Goal: Task Accomplishment & Management: Manage account settings

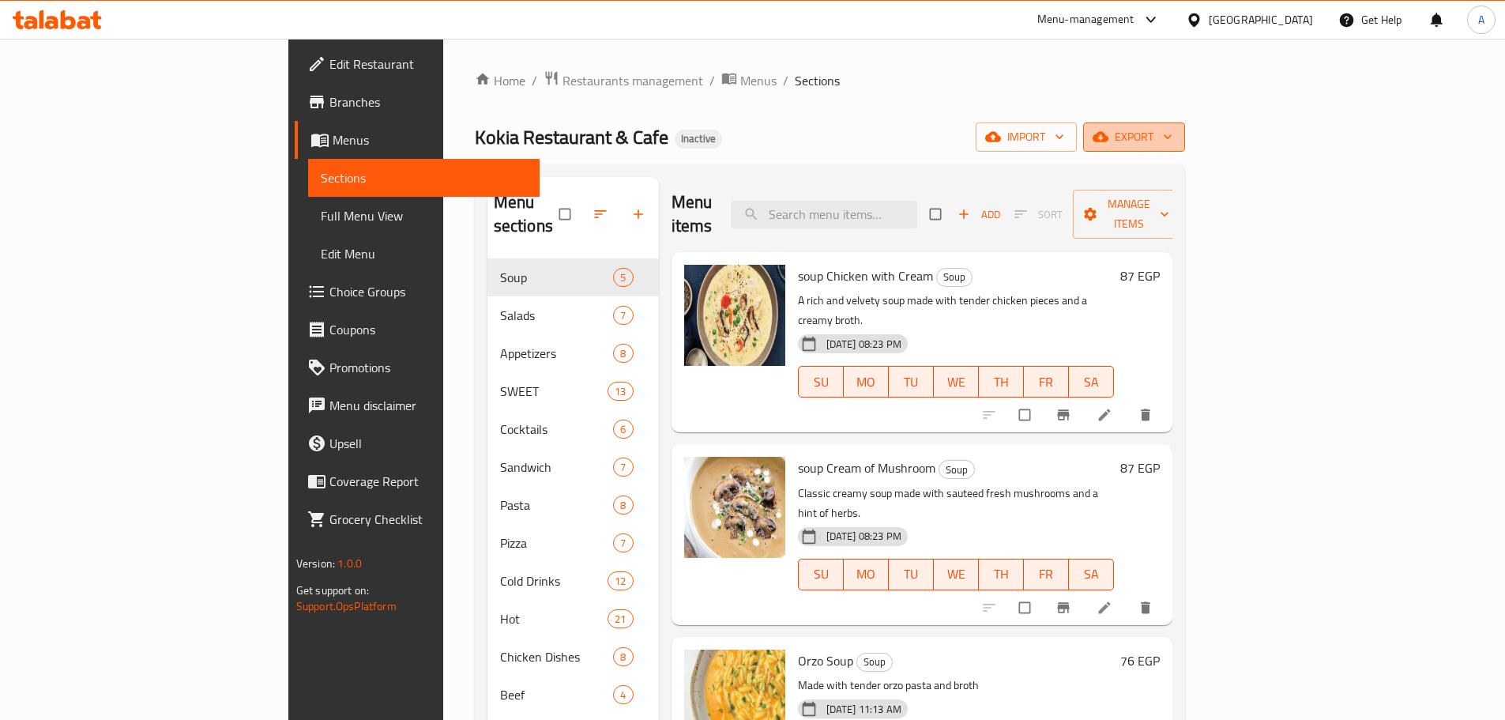
click at [1173, 128] on span "export" at bounding box center [1134, 137] width 77 height 20
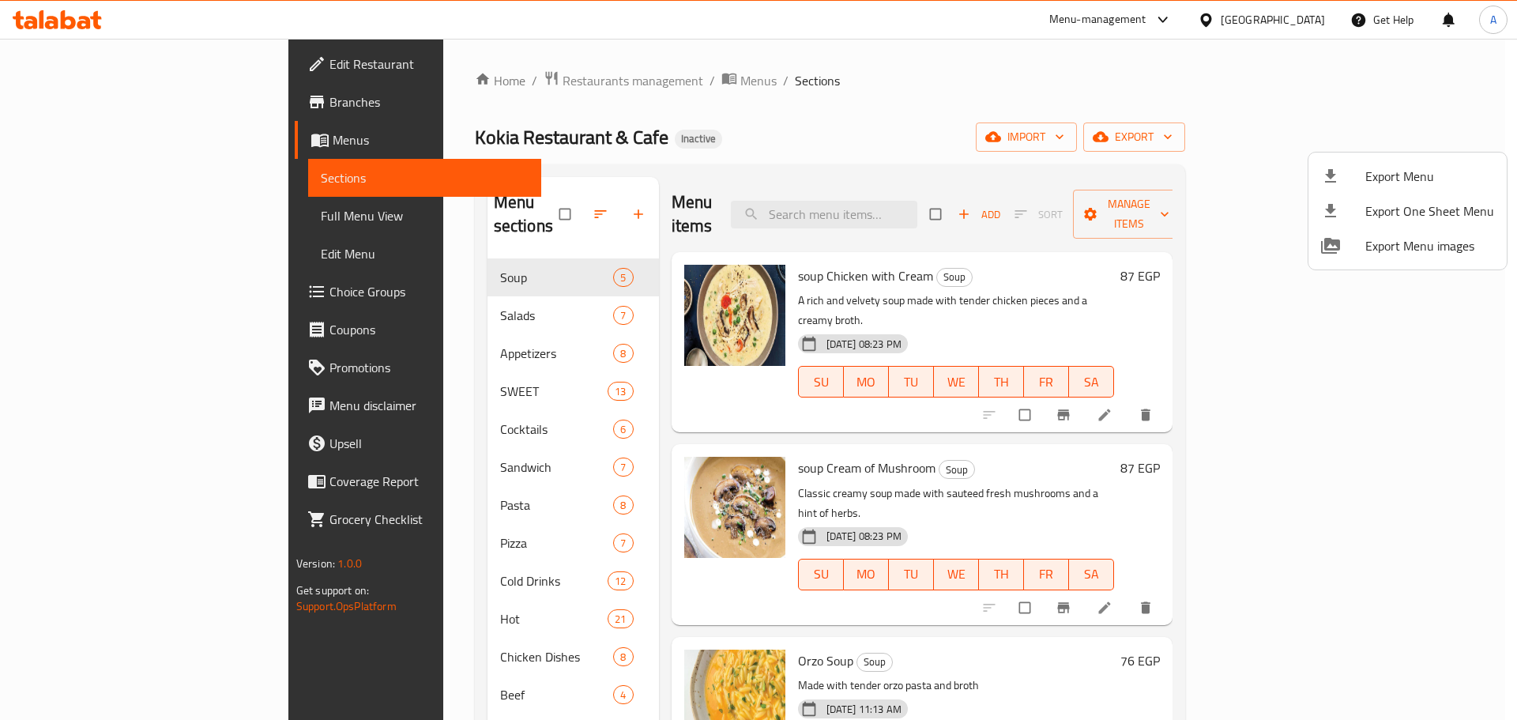
click at [1407, 163] on li "Export Menu" at bounding box center [1408, 176] width 198 height 35
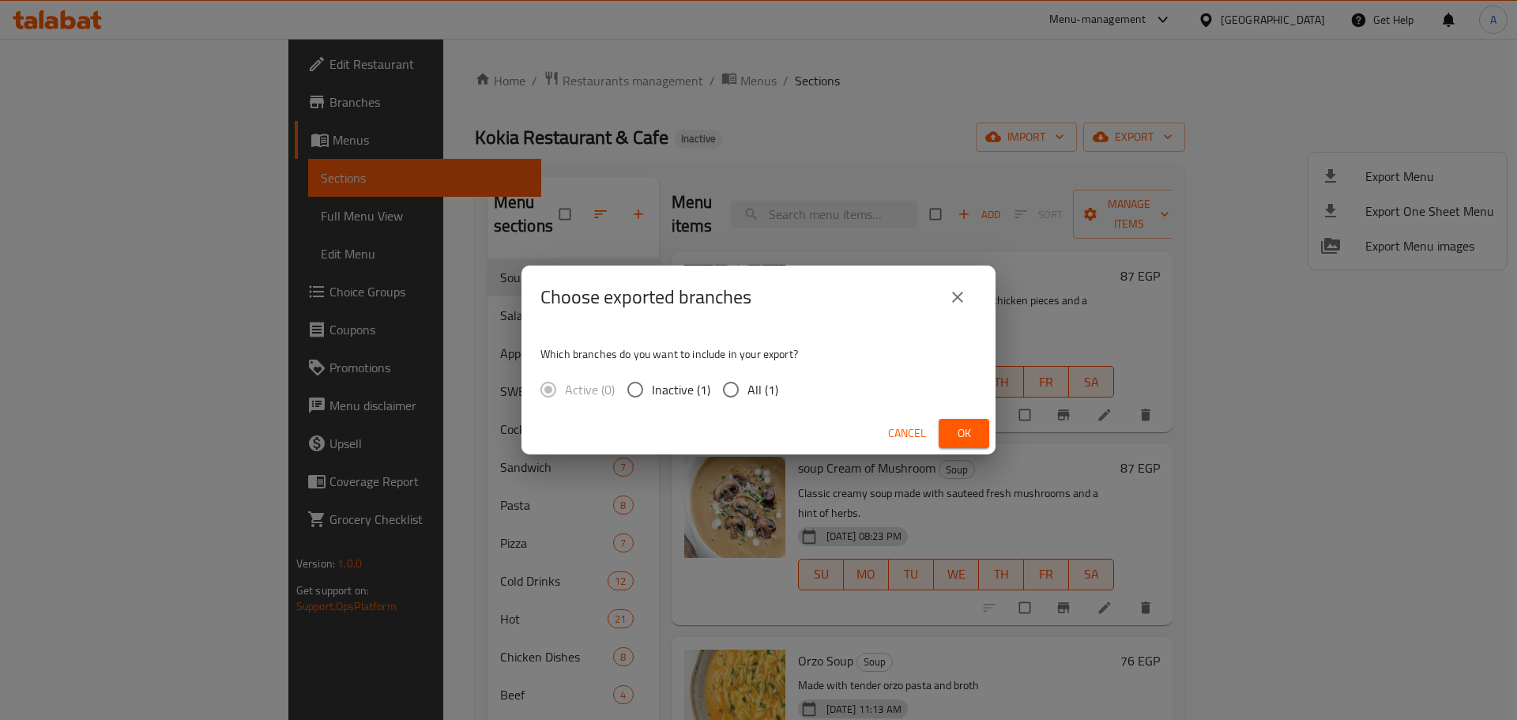
click at [730, 390] on input "All (1)" at bounding box center [730, 389] width 33 height 33
radio input "true"
click at [949, 425] on button "Ok" at bounding box center [964, 433] width 51 height 29
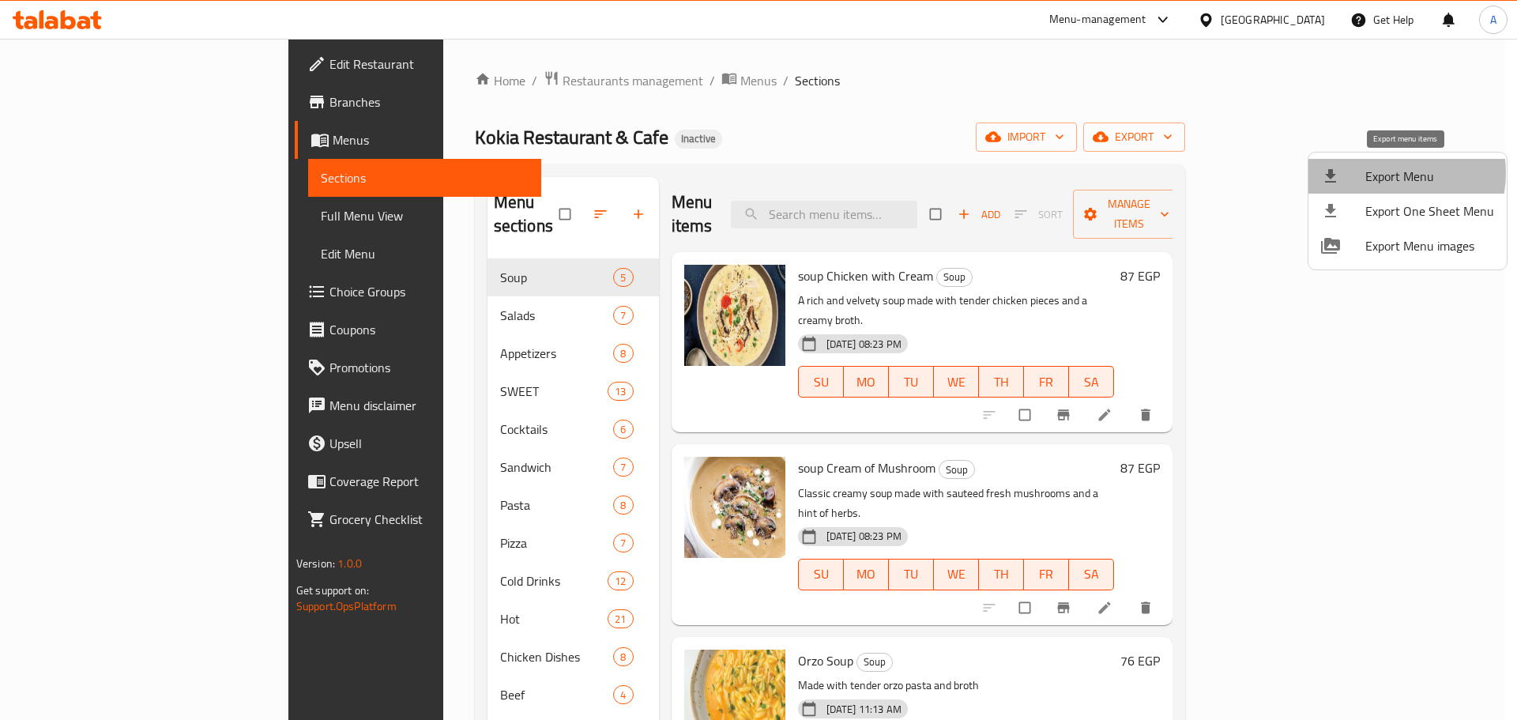
click at [1383, 173] on span "Export Menu" at bounding box center [1430, 176] width 129 height 19
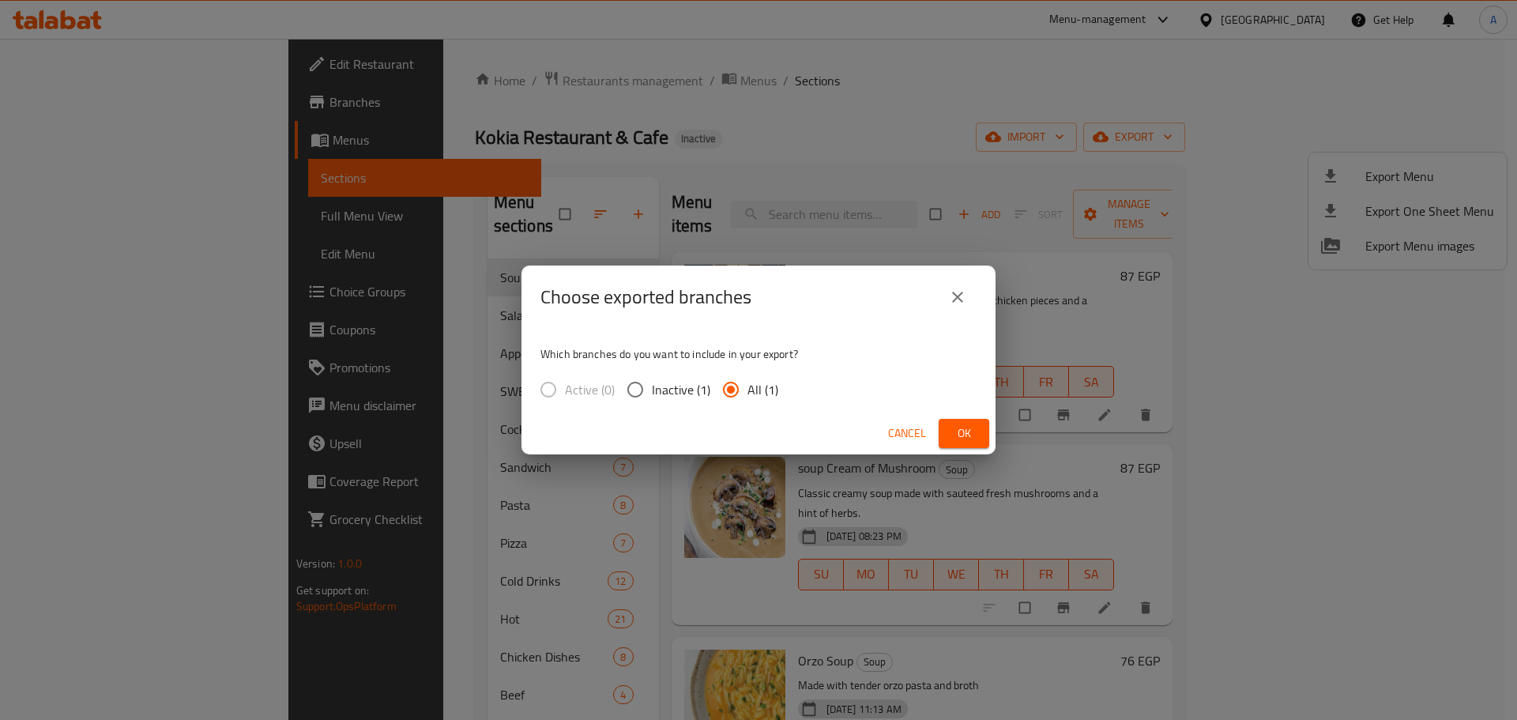
click at [953, 424] on span "Ok" at bounding box center [963, 434] width 25 height 20
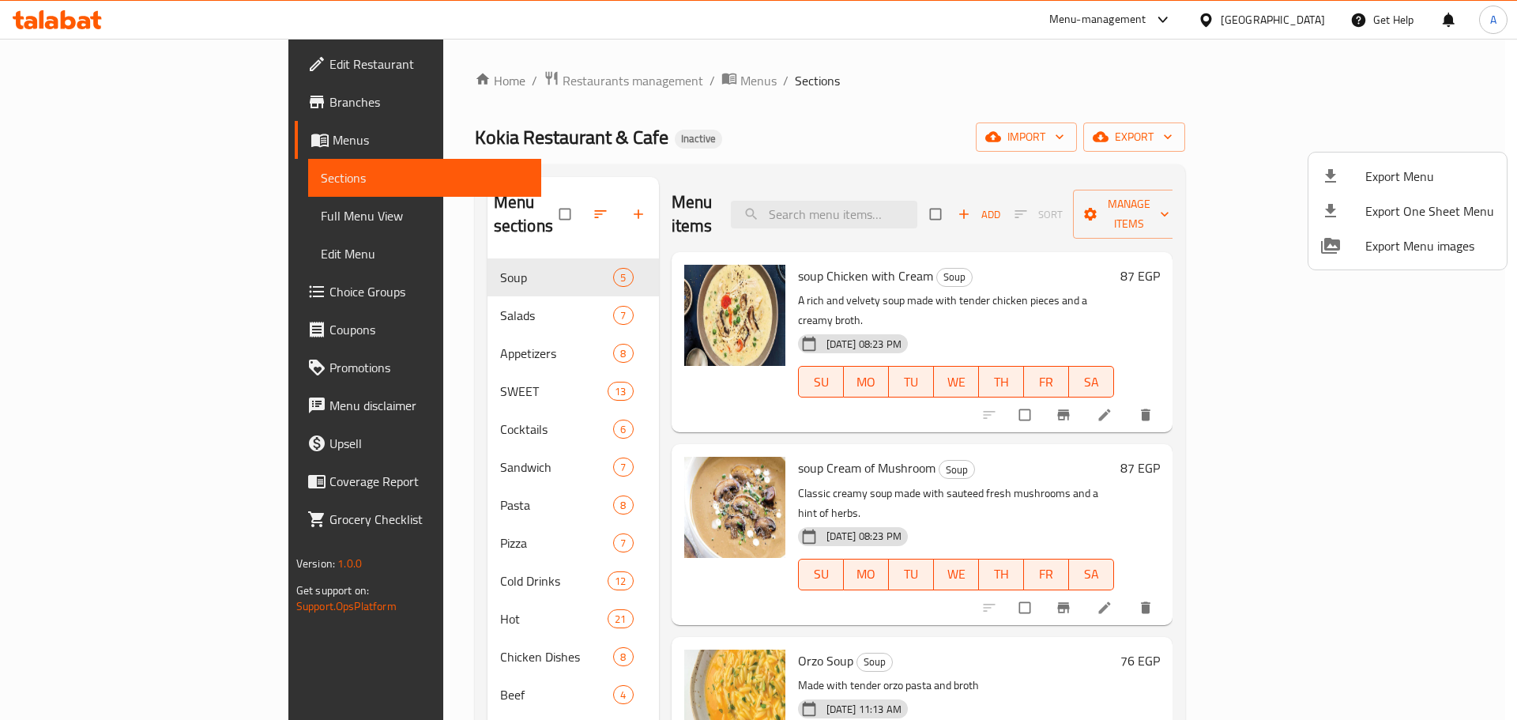
click at [493, 210] on div at bounding box center [758, 360] width 1517 height 720
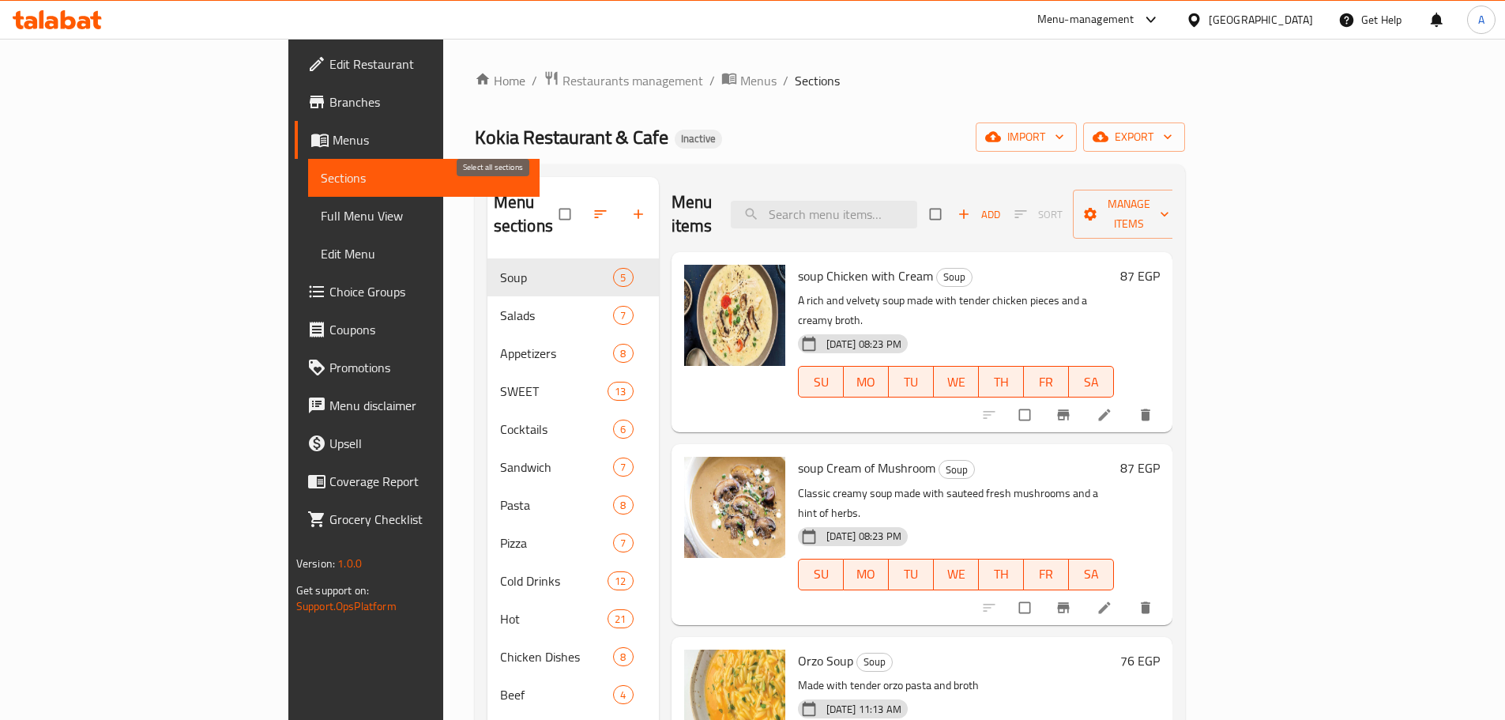
click at [550, 206] on input "checkbox" at bounding box center [566, 214] width 33 height 30
checkbox input "true"
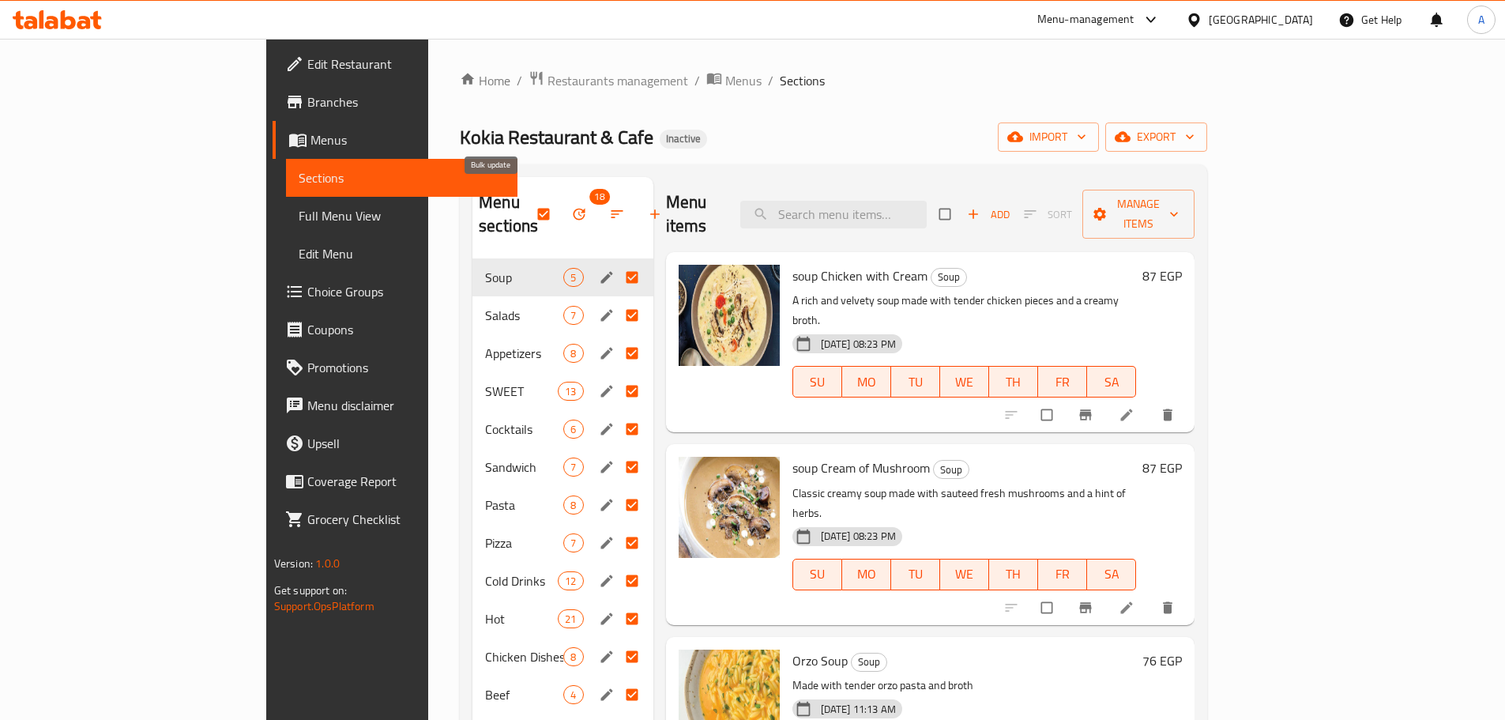
click at [562, 211] on button "button" at bounding box center [581, 214] width 38 height 35
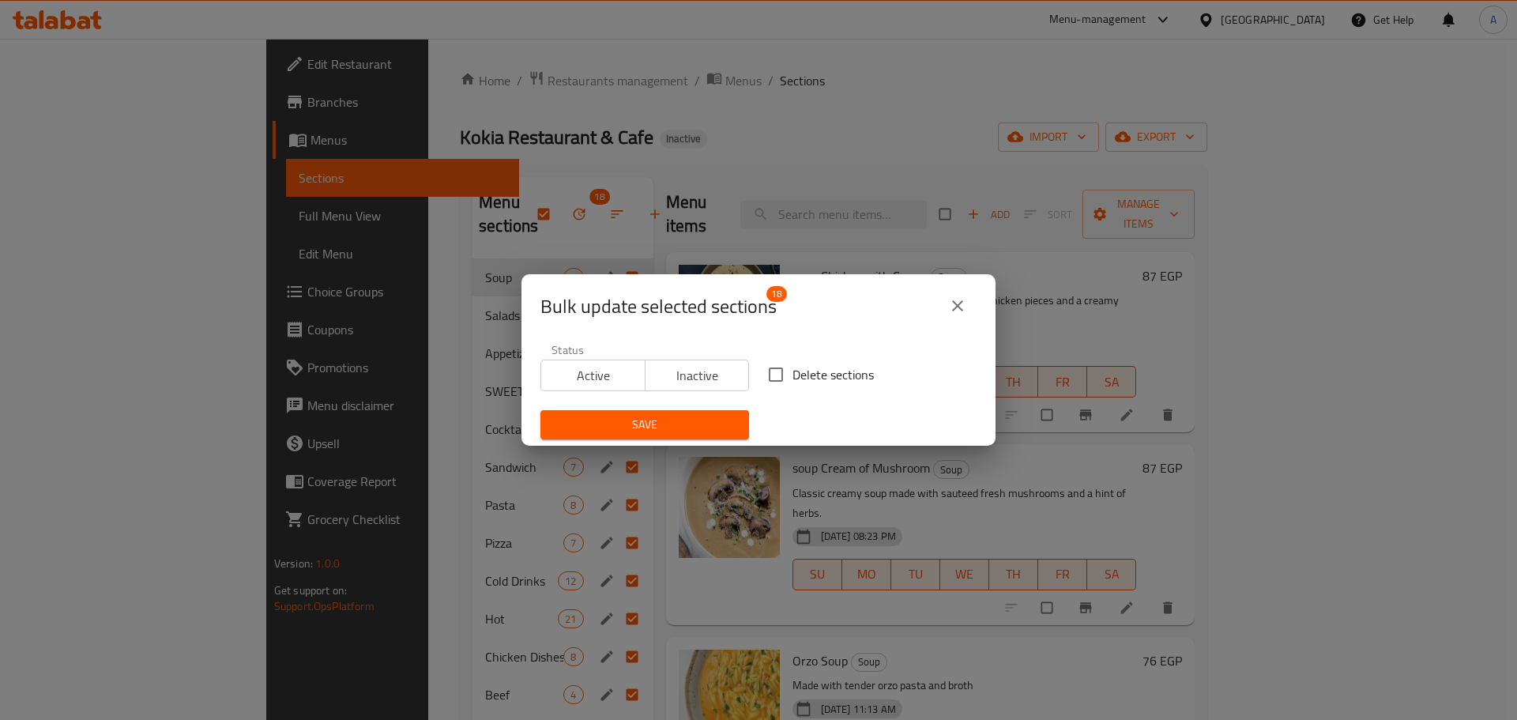
click at [787, 355] on div "Delete sections" at bounding box center [873, 374] width 228 height 52
click at [793, 365] on span "Delete sections" at bounding box center [833, 374] width 81 height 19
click at [789, 363] on input "Delete sections" at bounding box center [775, 374] width 33 height 33
checkbox input "true"
click at [714, 414] on button "Save" at bounding box center [645, 424] width 209 height 29
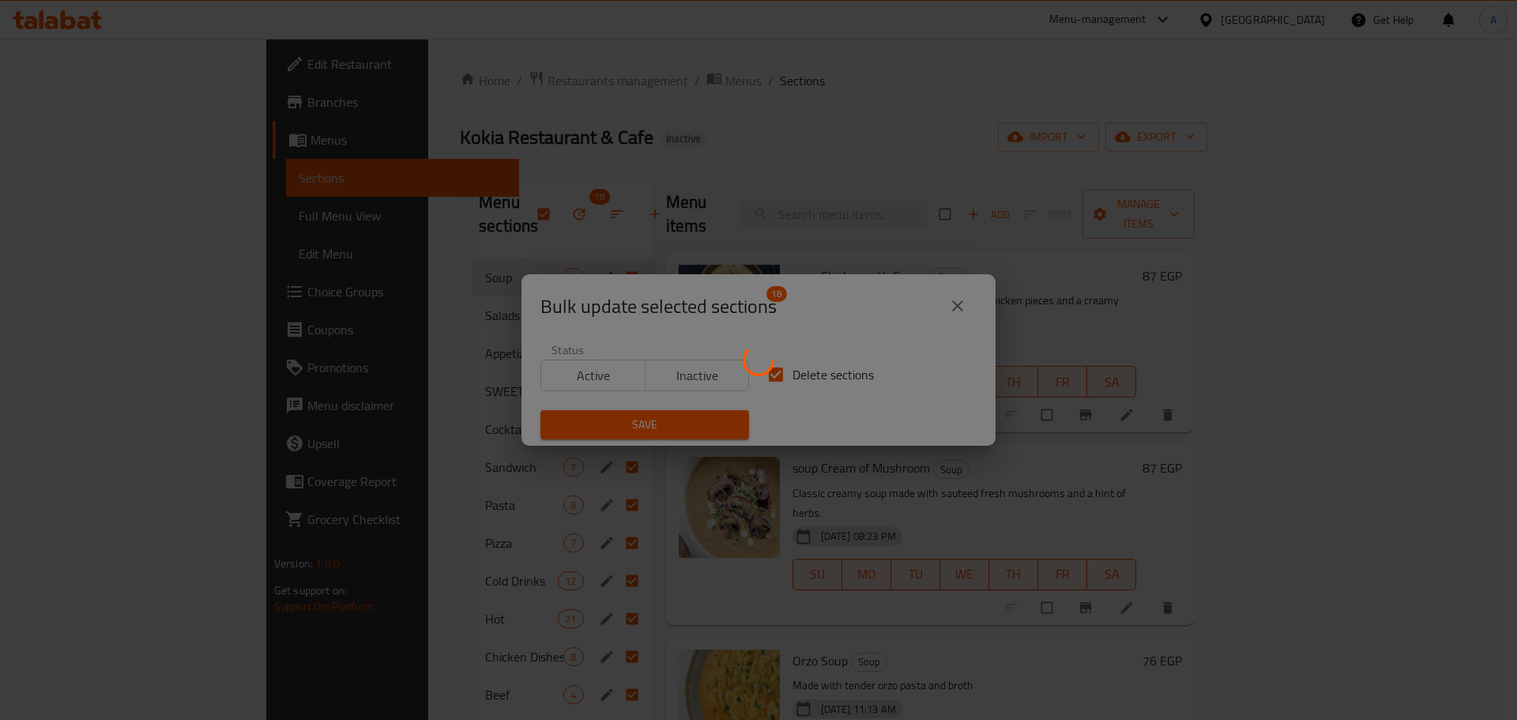
checkbox input "false"
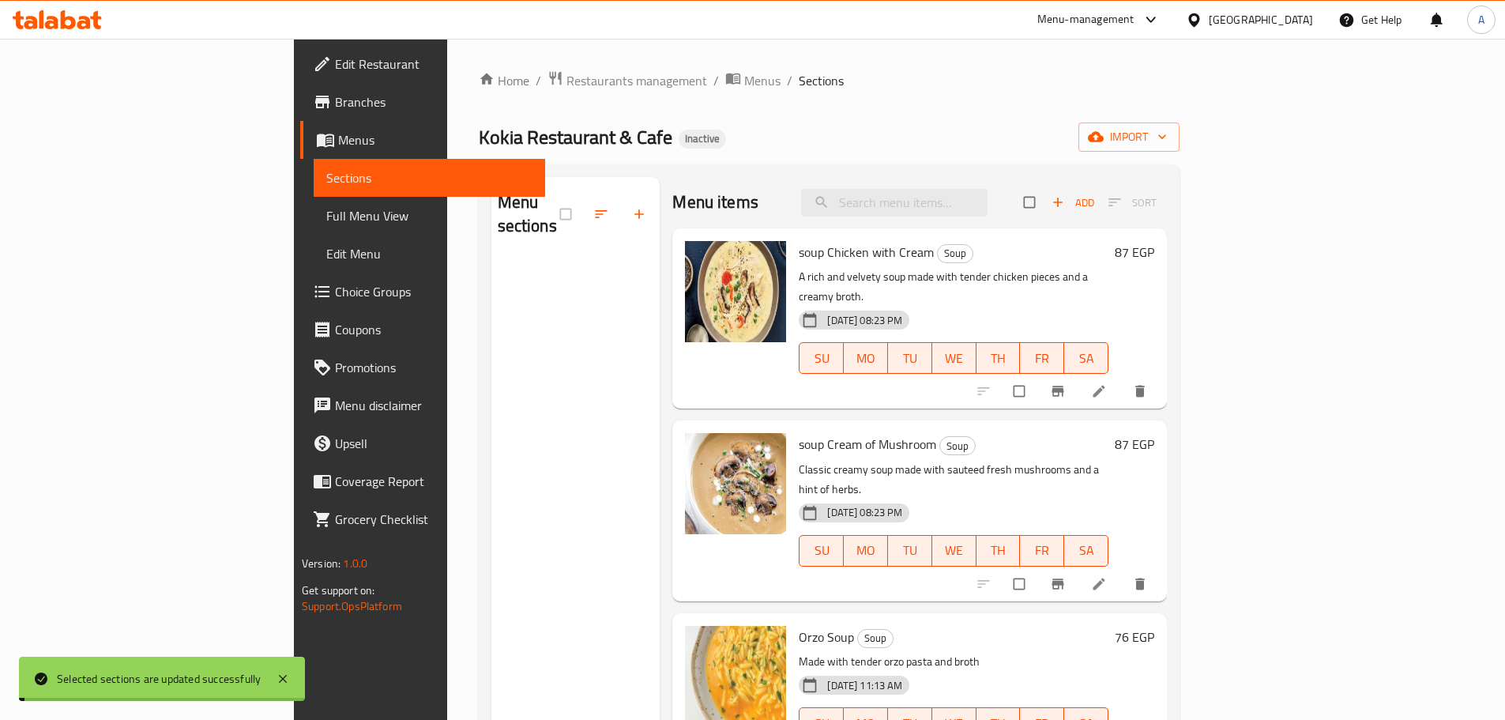
click at [1167, 138] on span "import" at bounding box center [1129, 137] width 76 height 20
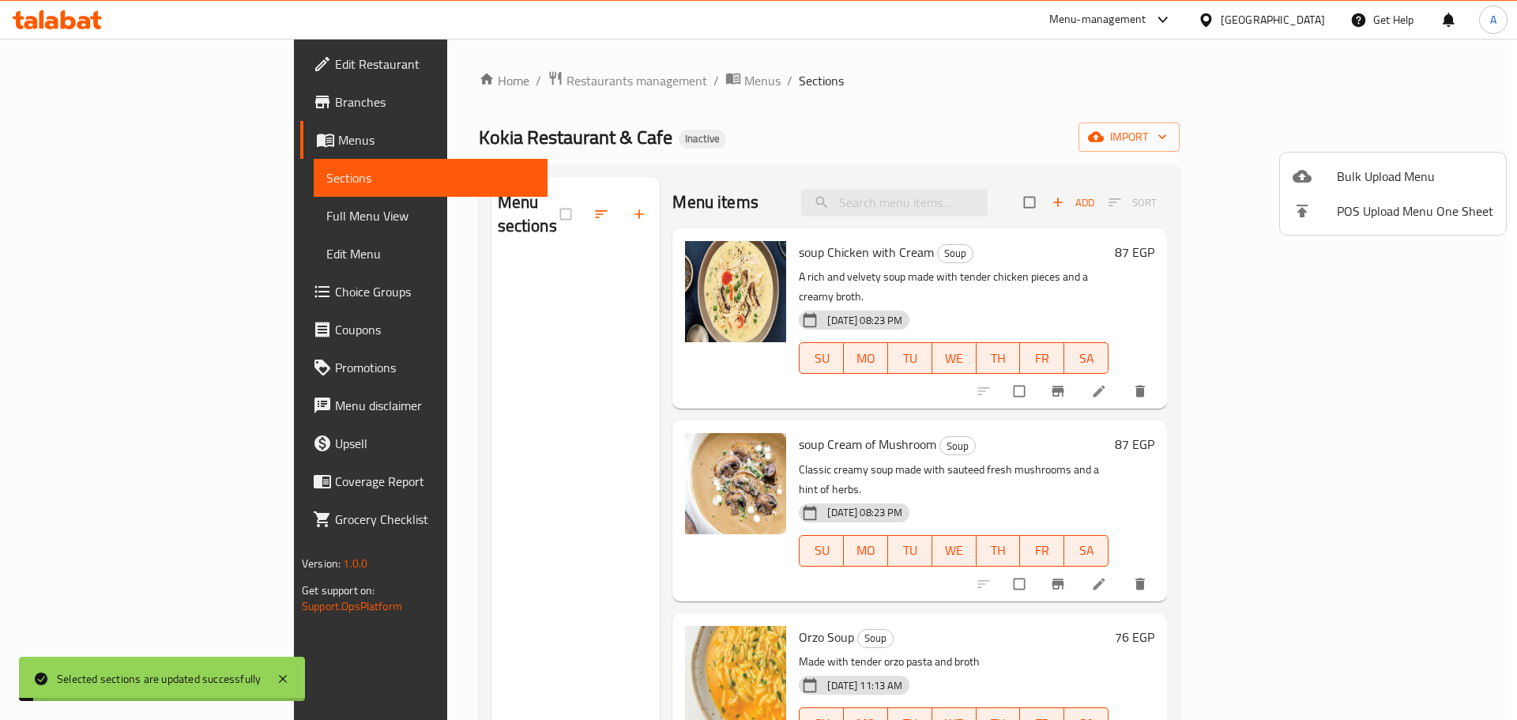
click at [1399, 167] on span "Bulk Upload Menu" at bounding box center [1415, 176] width 156 height 19
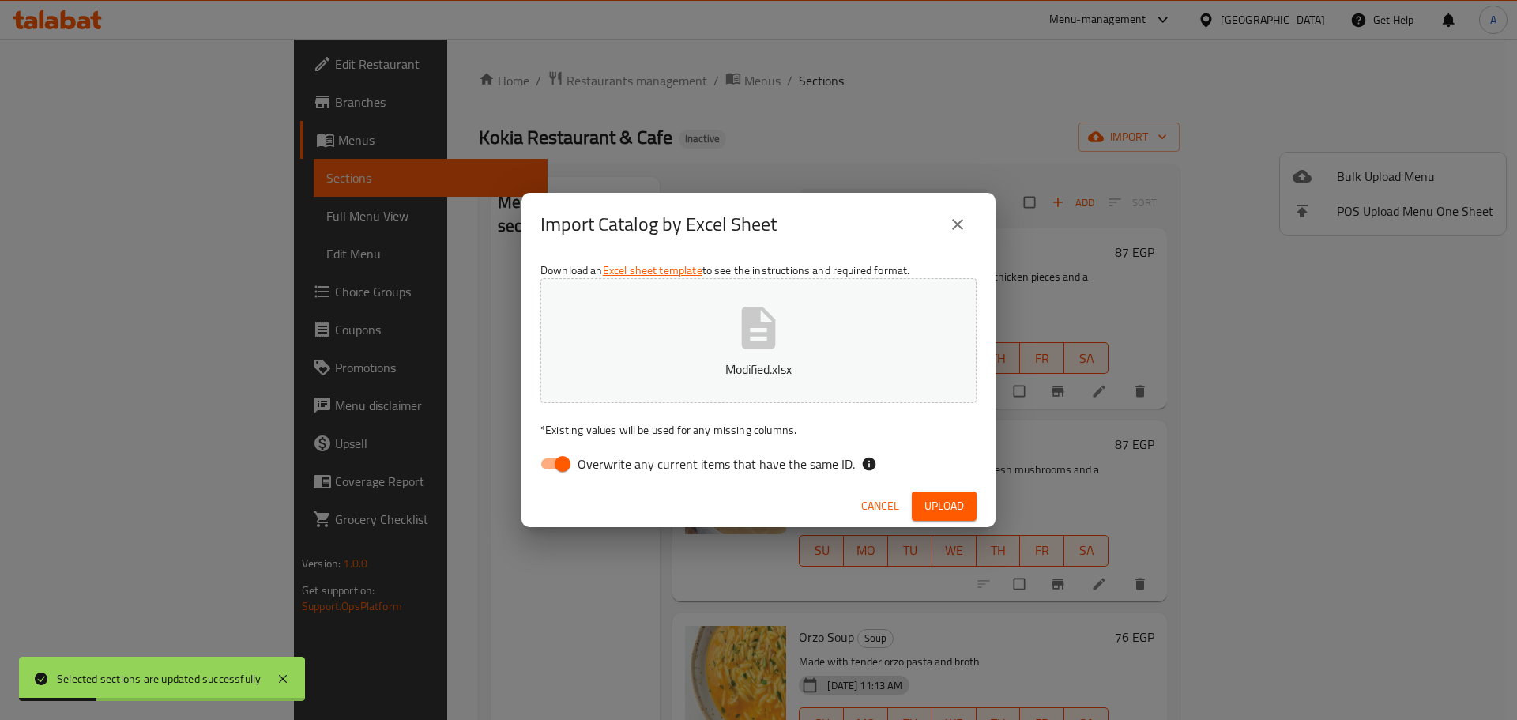
drag, startPoint x: 812, startPoint y: 473, endPoint x: 851, endPoint y: 469, distance: 38.9
click at [812, 473] on span "Overwrite any current items that have the same ID." at bounding box center [716, 463] width 277 height 19
click at [608, 473] on input "Overwrite any current items that have the same ID." at bounding box center [563, 464] width 90 height 30
checkbox input "false"
drag, startPoint x: 951, startPoint y: 490, endPoint x: 955, endPoint y: 503, distance: 14.0
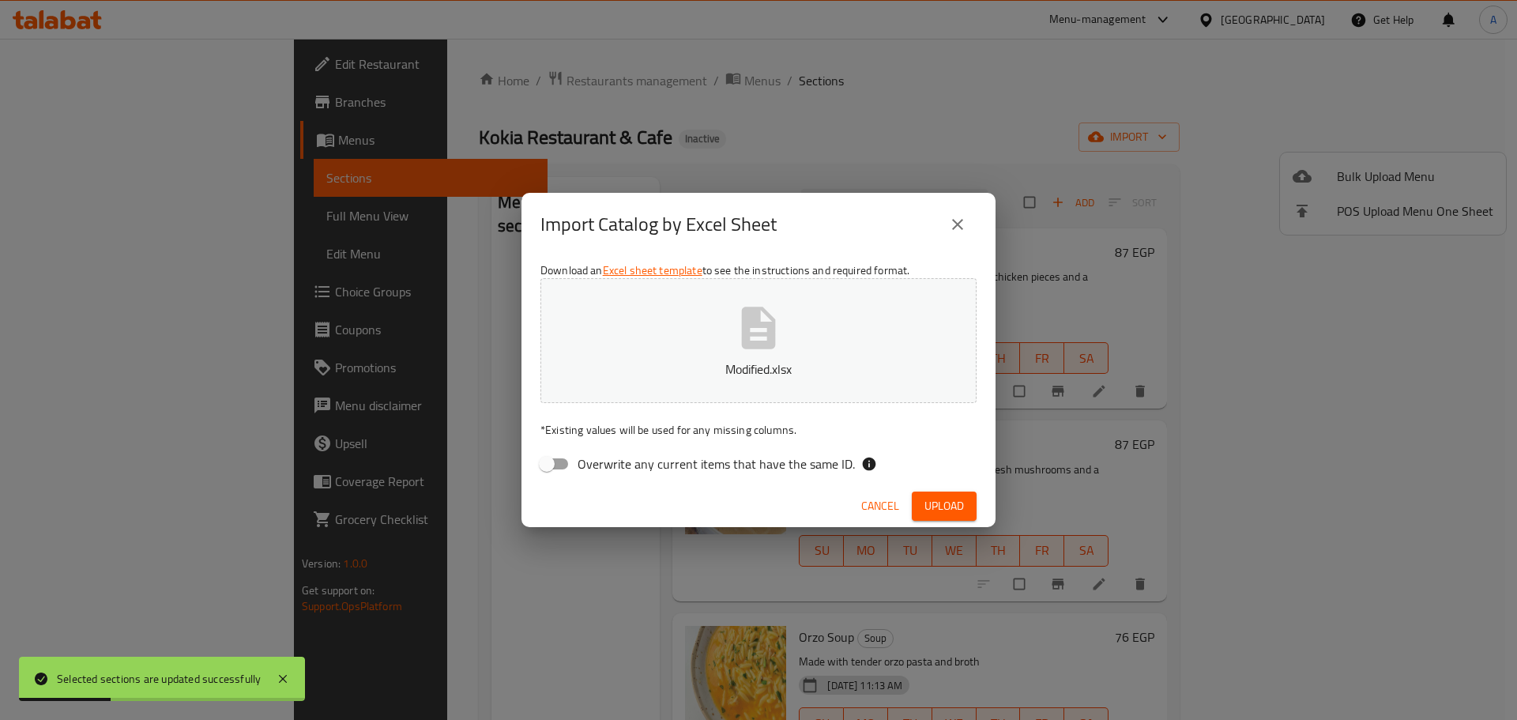
click at [951, 491] on div "Cancel Upload" at bounding box center [759, 506] width 474 height 42
click at [956, 504] on span "Upload" at bounding box center [945, 506] width 40 height 20
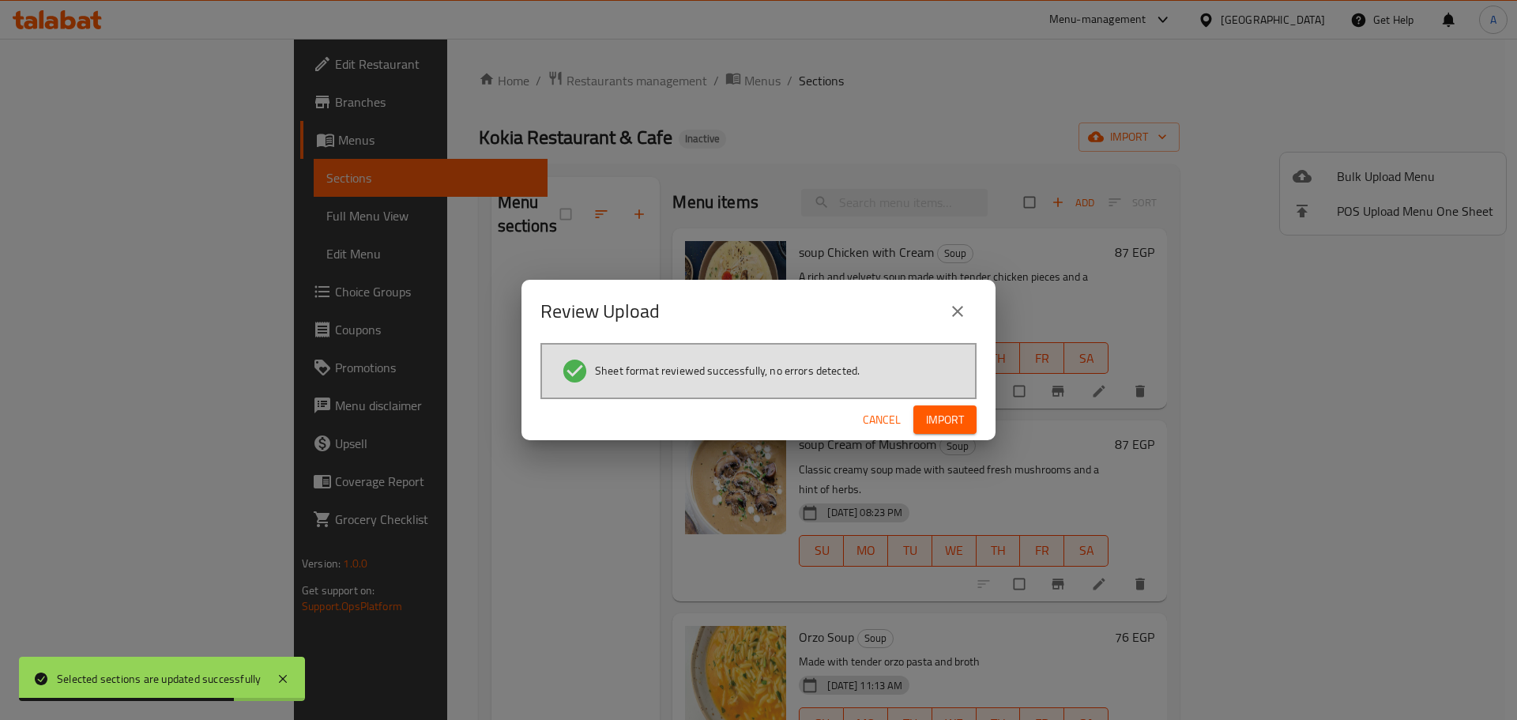
click at [952, 424] on span "Import" at bounding box center [945, 420] width 38 height 20
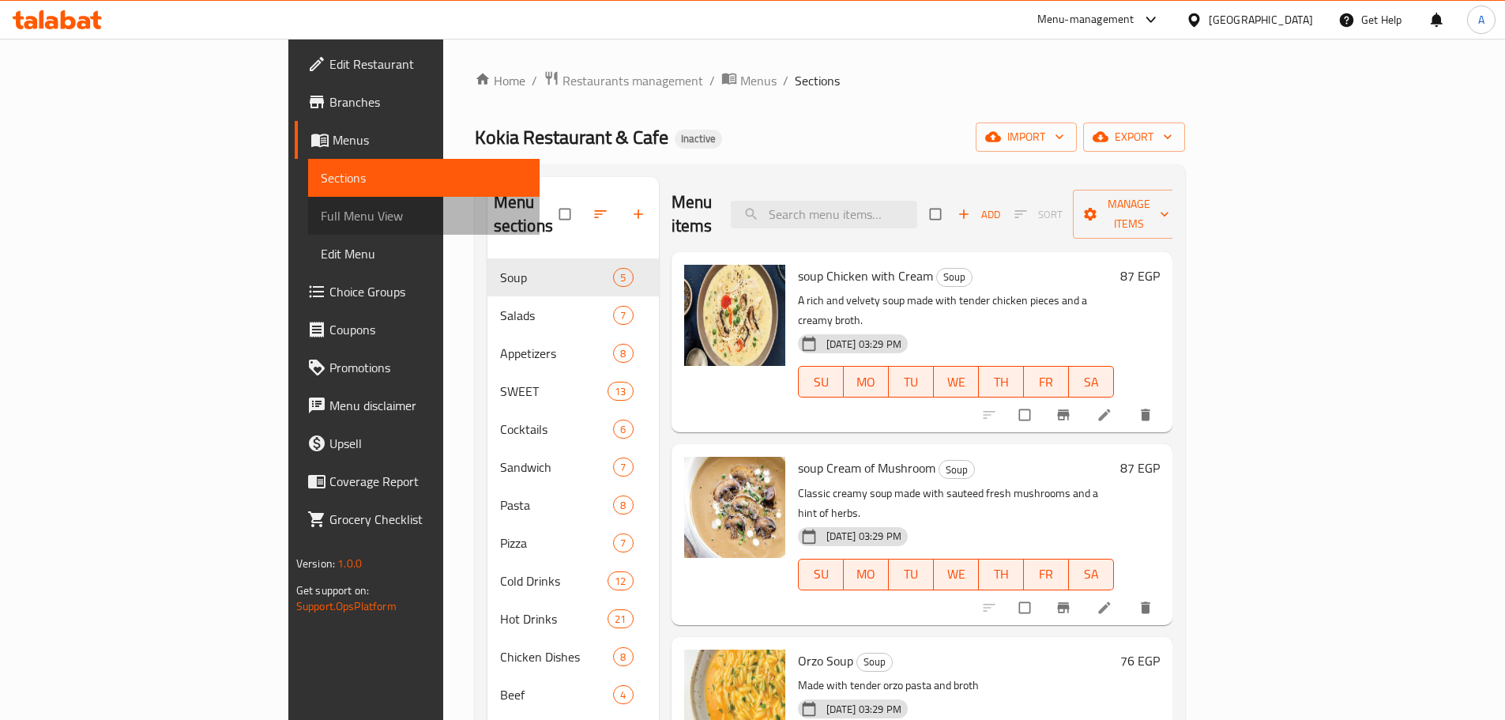
click at [308, 205] on link "Full Menu View" at bounding box center [424, 216] width 232 height 38
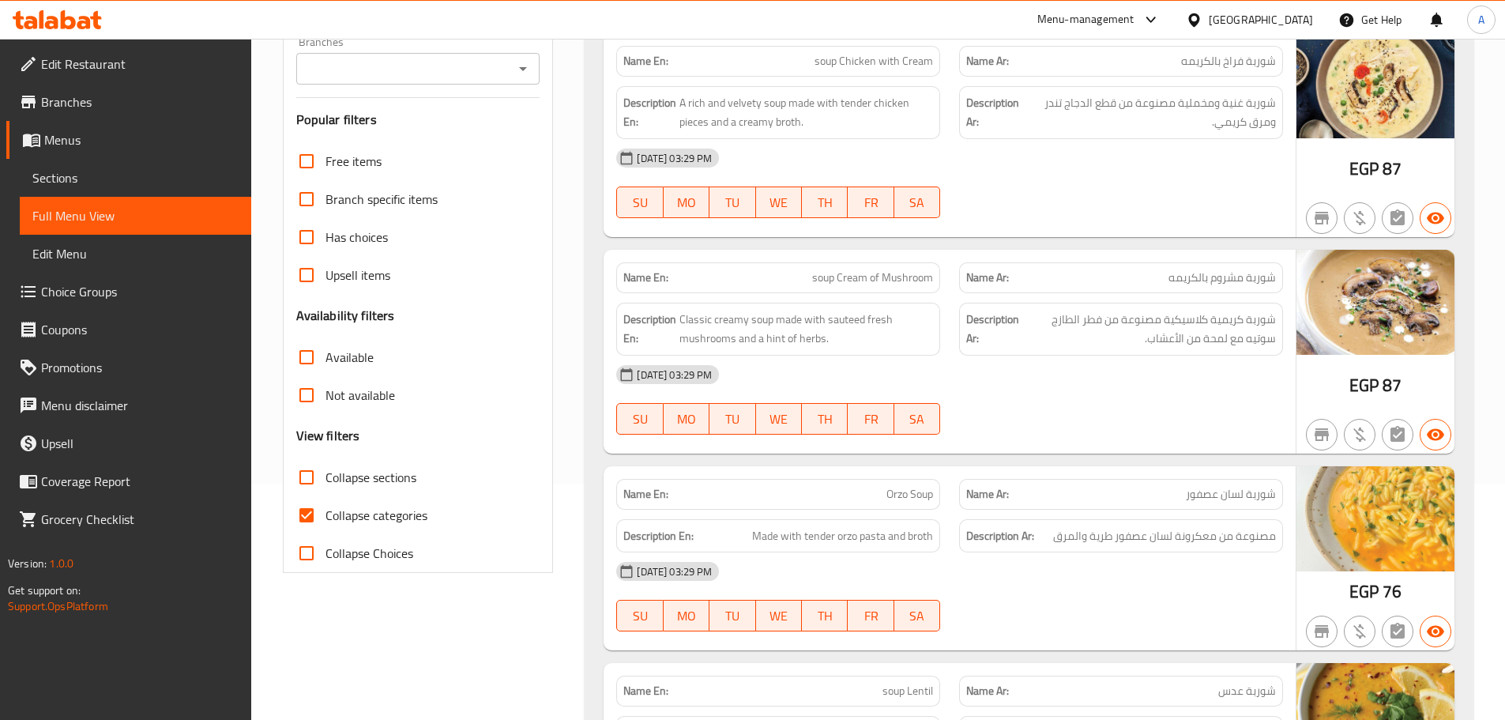
scroll to position [237, 0]
click at [931, 251] on div "Name En: soup Cream of Mushroom Name Ar: شوربة مشروم بالكريمه Description En: C…" at bounding box center [950, 351] width 692 height 204
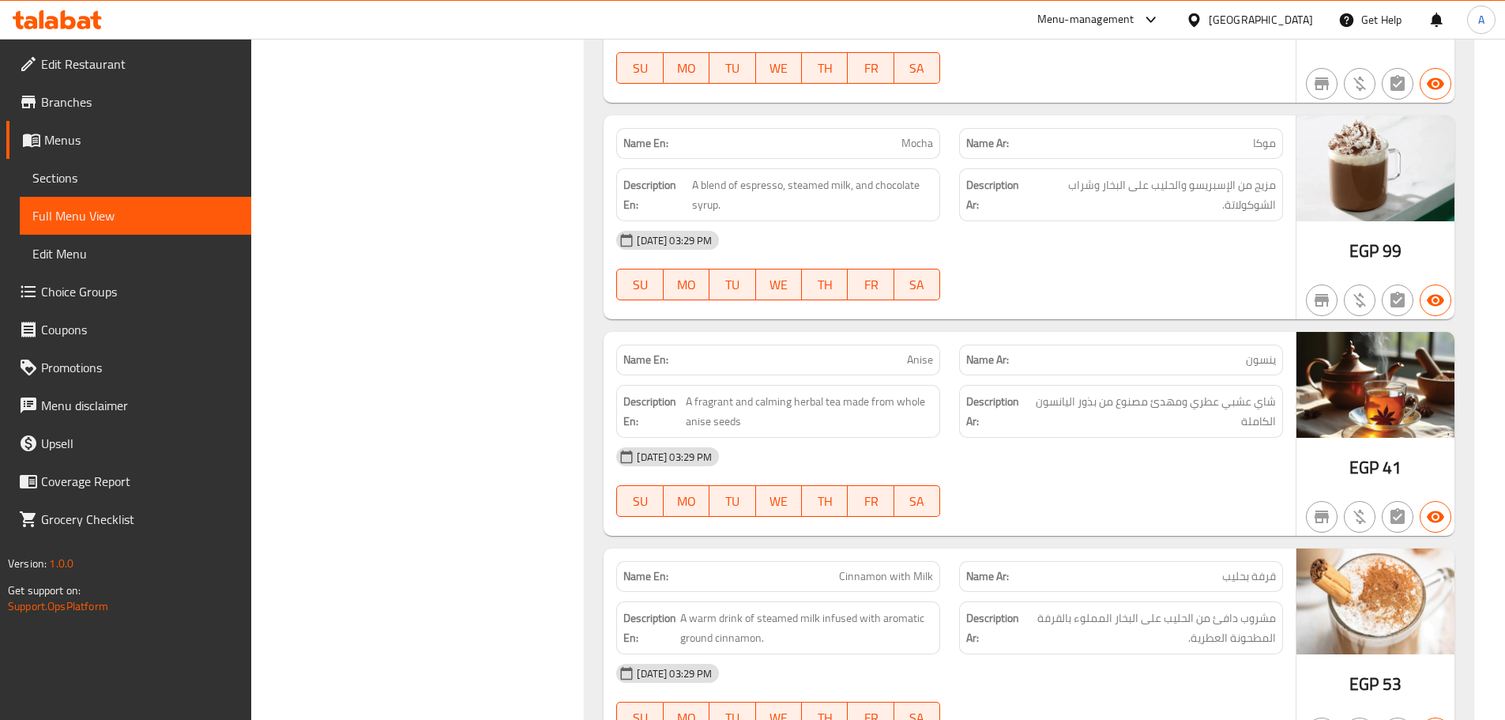
drag, startPoint x: 853, startPoint y: 599, endPoint x: 845, endPoint y: 691, distance: 92.9
click at [853, 600] on div "Description En: A warm drink of steamed milk infused with aromatic ground cinna…" at bounding box center [778, 628] width 343 height 72
click at [729, 649] on div "Description En: A warm drink of steamed milk infused with aromatic ground cinna…" at bounding box center [778, 627] width 324 height 53
click at [621, 251] on div "[DATE] 03:29 PM" at bounding box center [950, 240] width 686 height 38
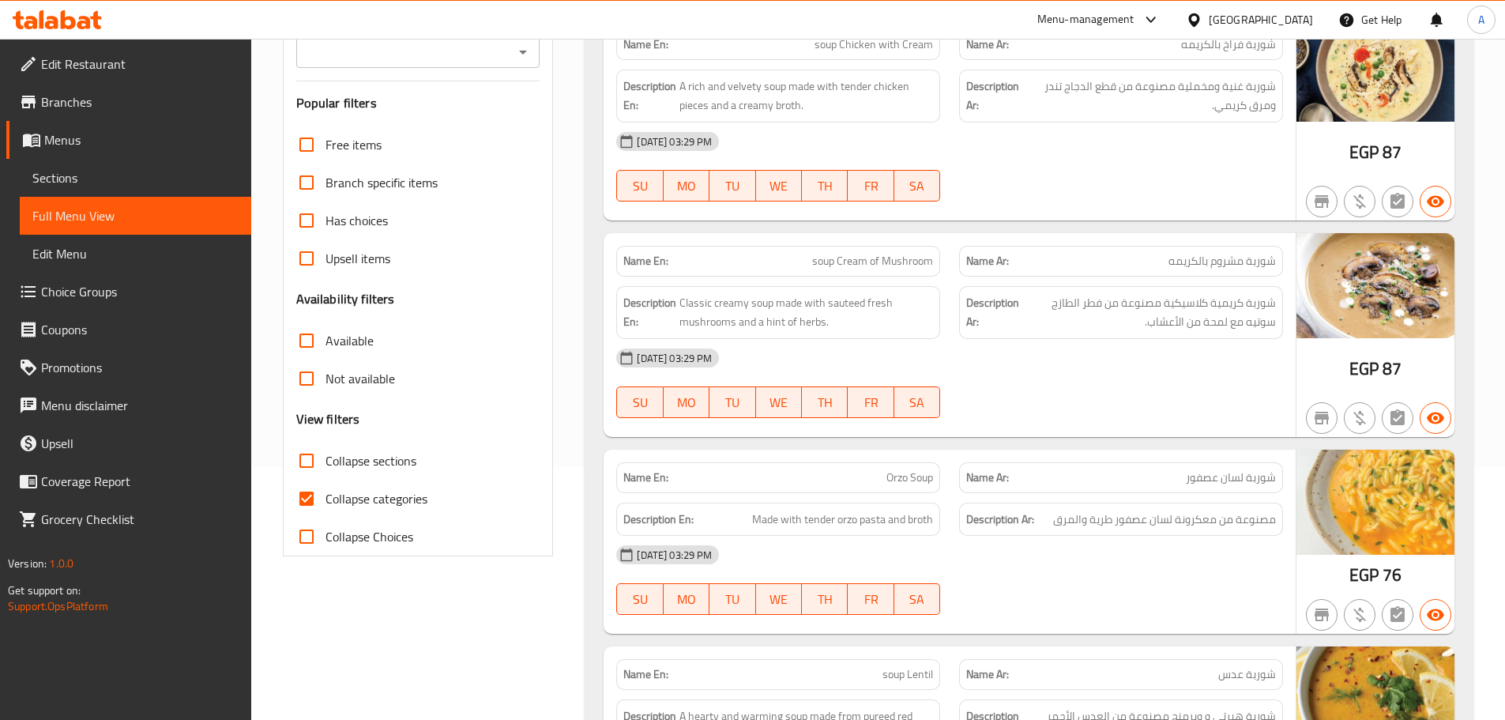
scroll to position [316, 0]
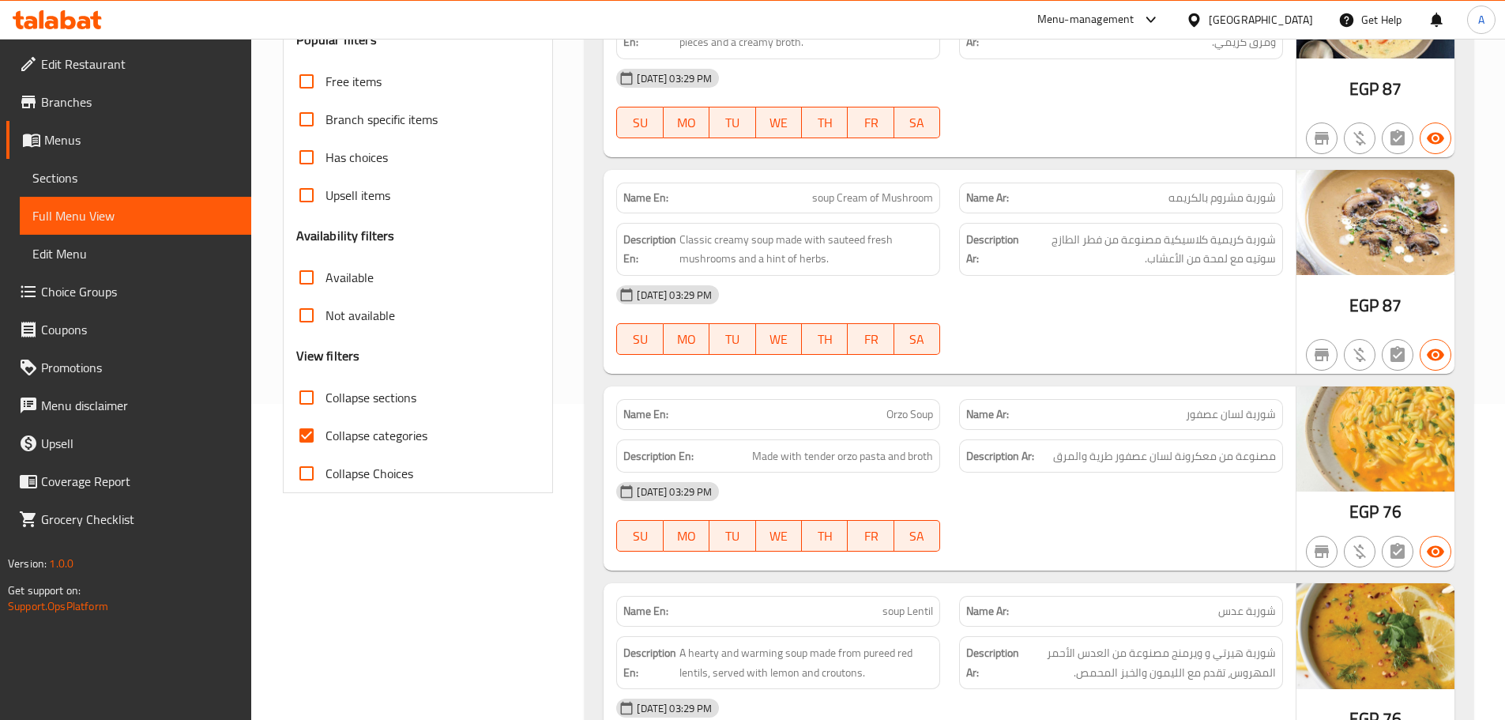
click at [313, 409] on input "Collapse sections" at bounding box center [307, 398] width 38 height 38
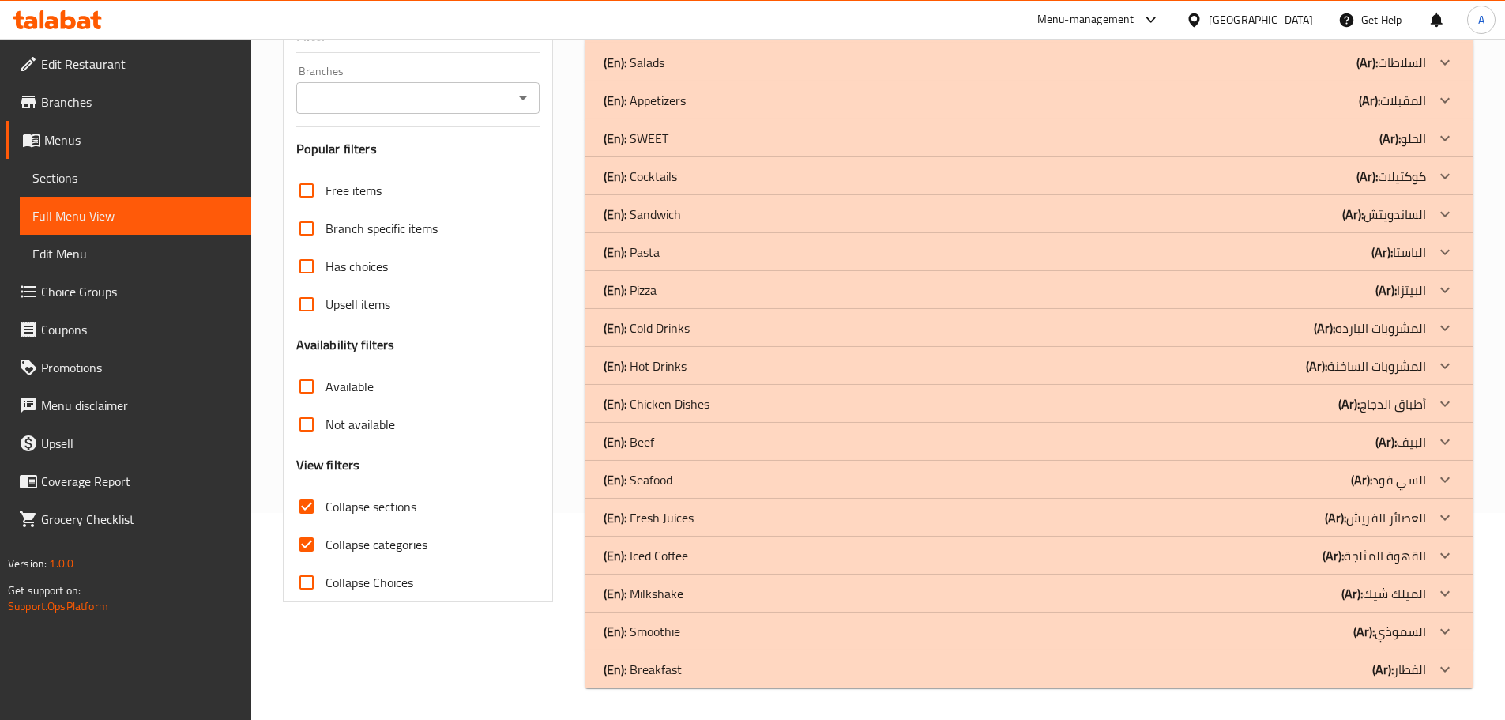
scroll to position [207, 0]
click at [680, 513] on p "(En): Fresh Juices" at bounding box center [649, 517] width 90 height 19
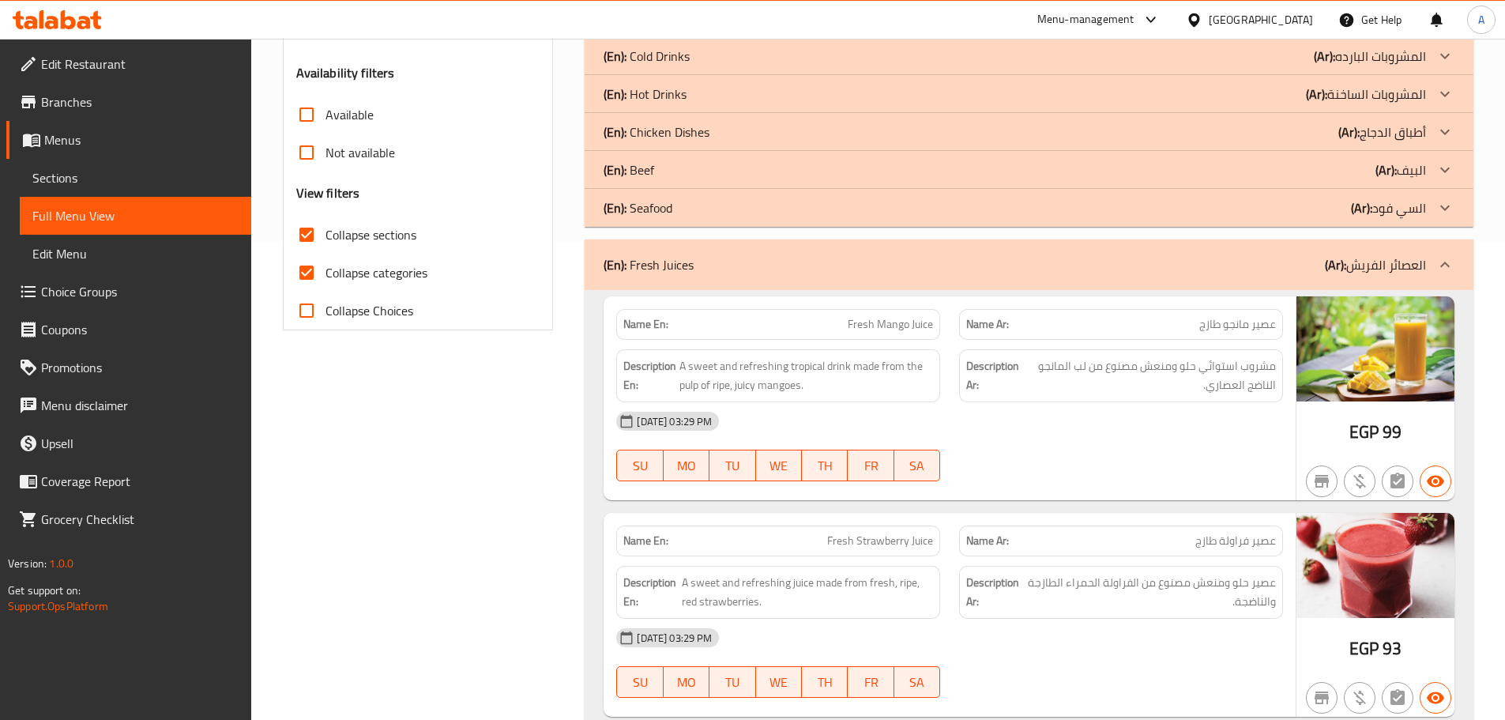
scroll to position [578, 0]
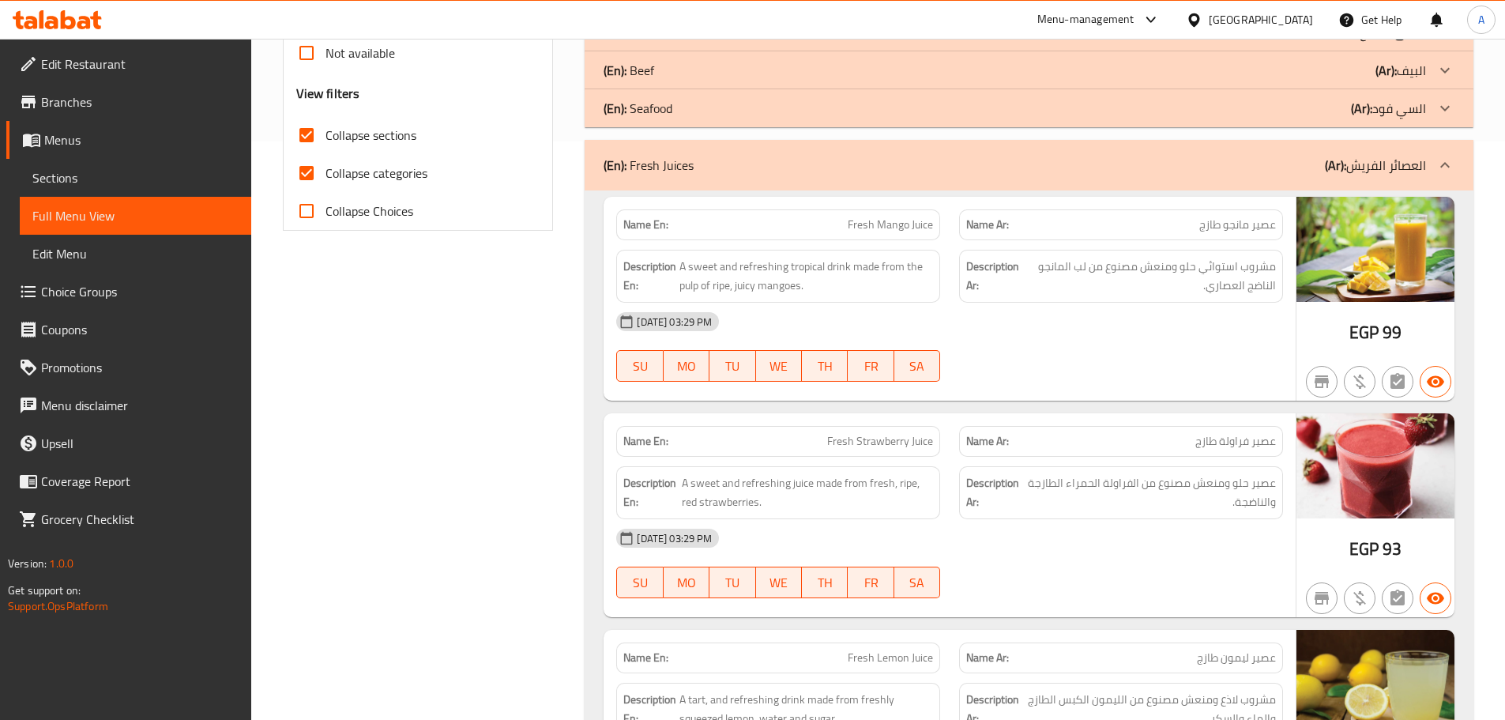
click at [1218, 223] on span "عصير مانجو طازج" at bounding box center [1238, 225] width 77 height 17
copy span "طازج"
click at [860, 217] on span "Fresh Mango Juice" at bounding box center [890, 225] width 85 height 17
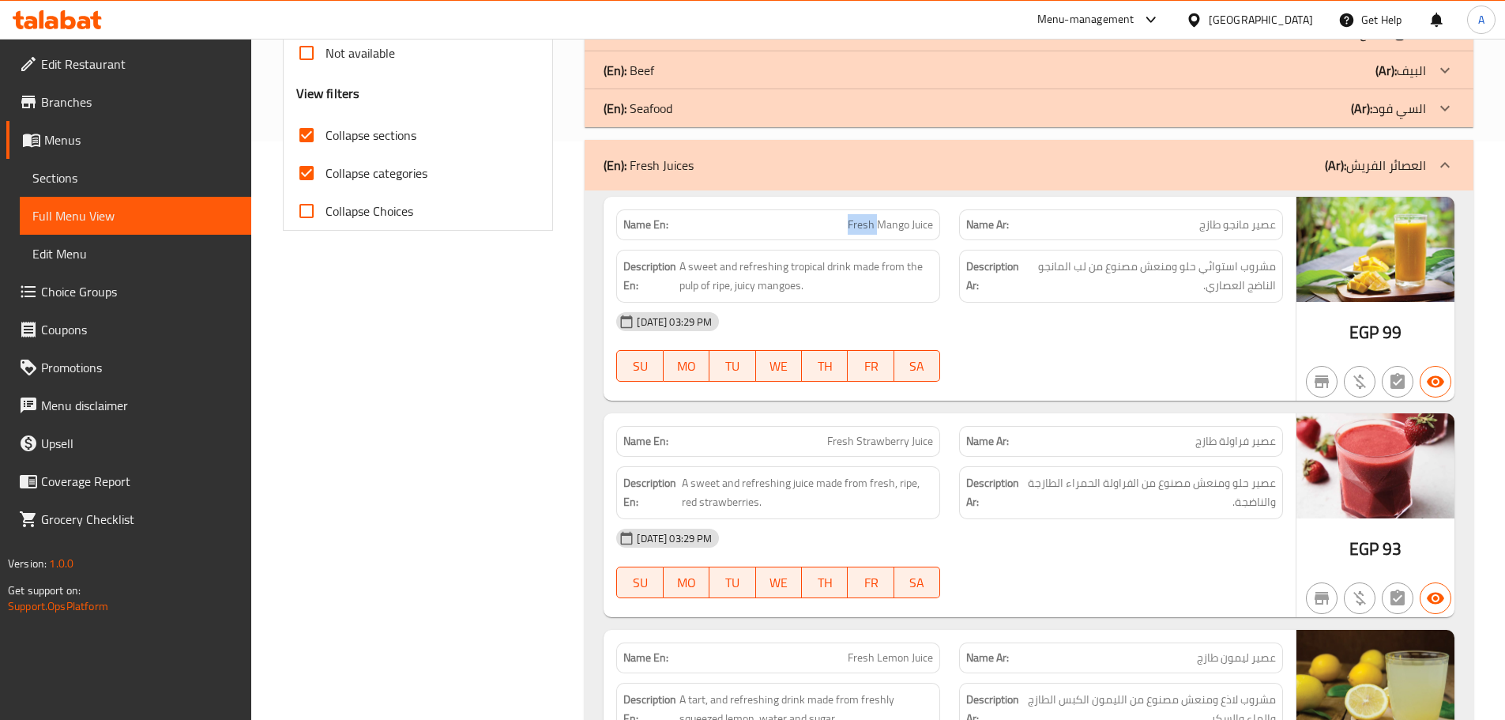
copy span "Fresh"
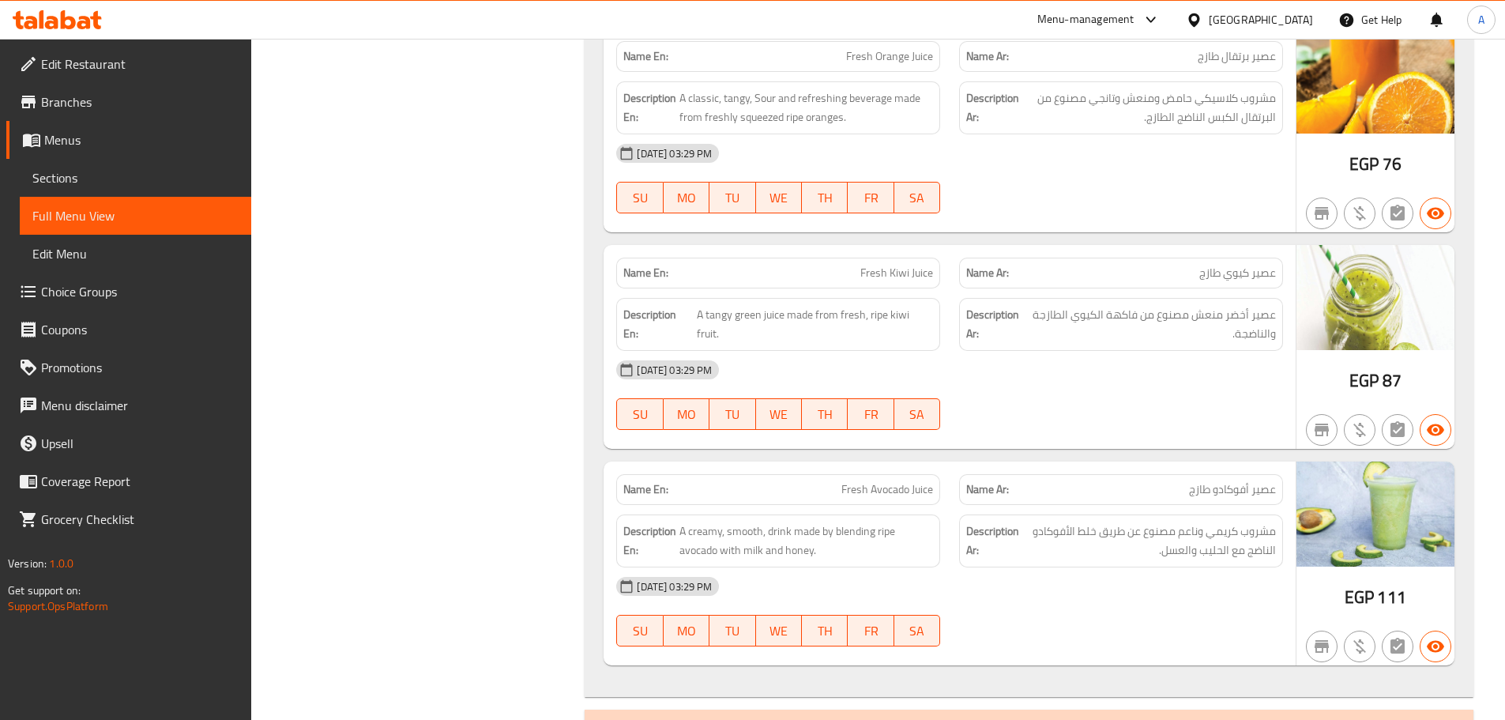
scroll to position [2002, 0]
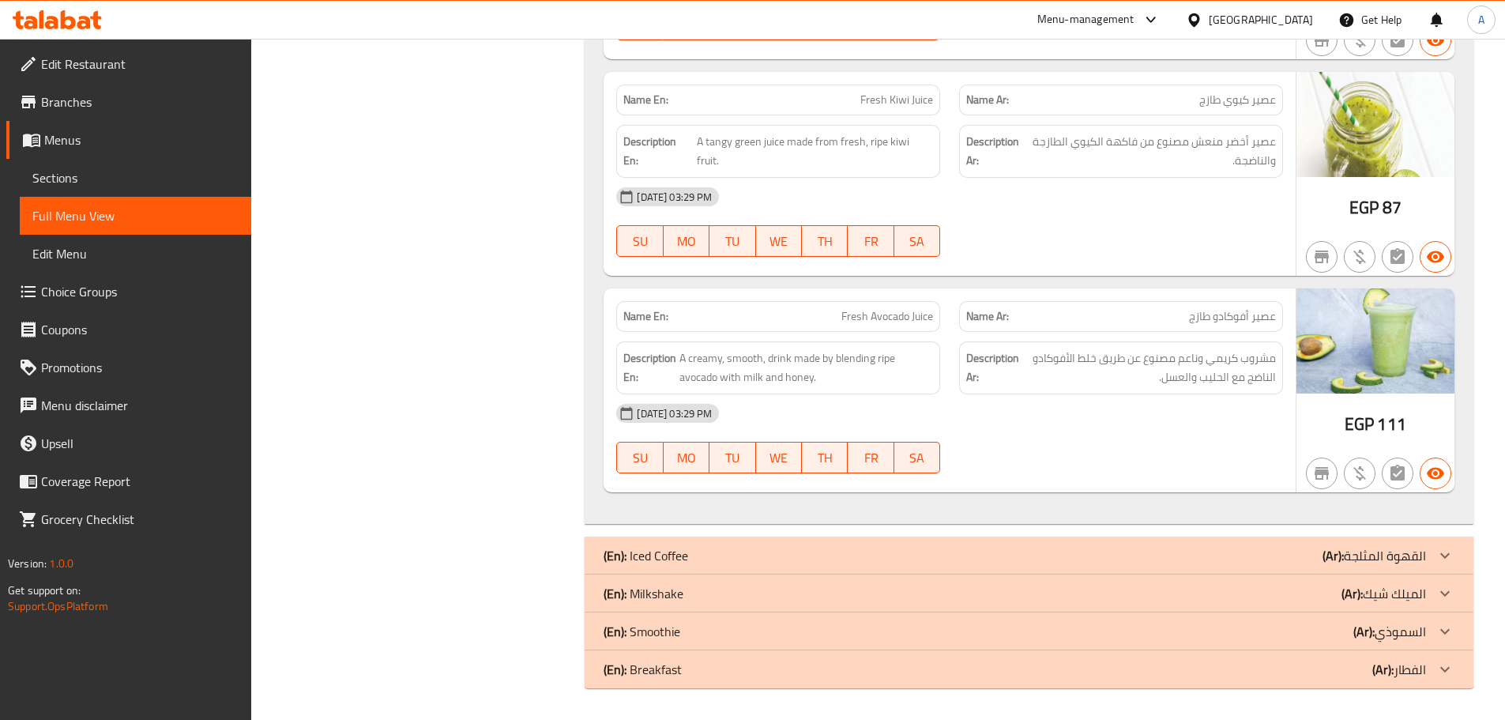
click at [1201, 315] on span "عصير أفوكادو طازج" at bounding box center [1232, 316] width 87 height 17
click at [1202, 315] on span "عصير أفوكادو طازج" at bounding box center [1232, 316] width 87 height 17
copy span "طازج"
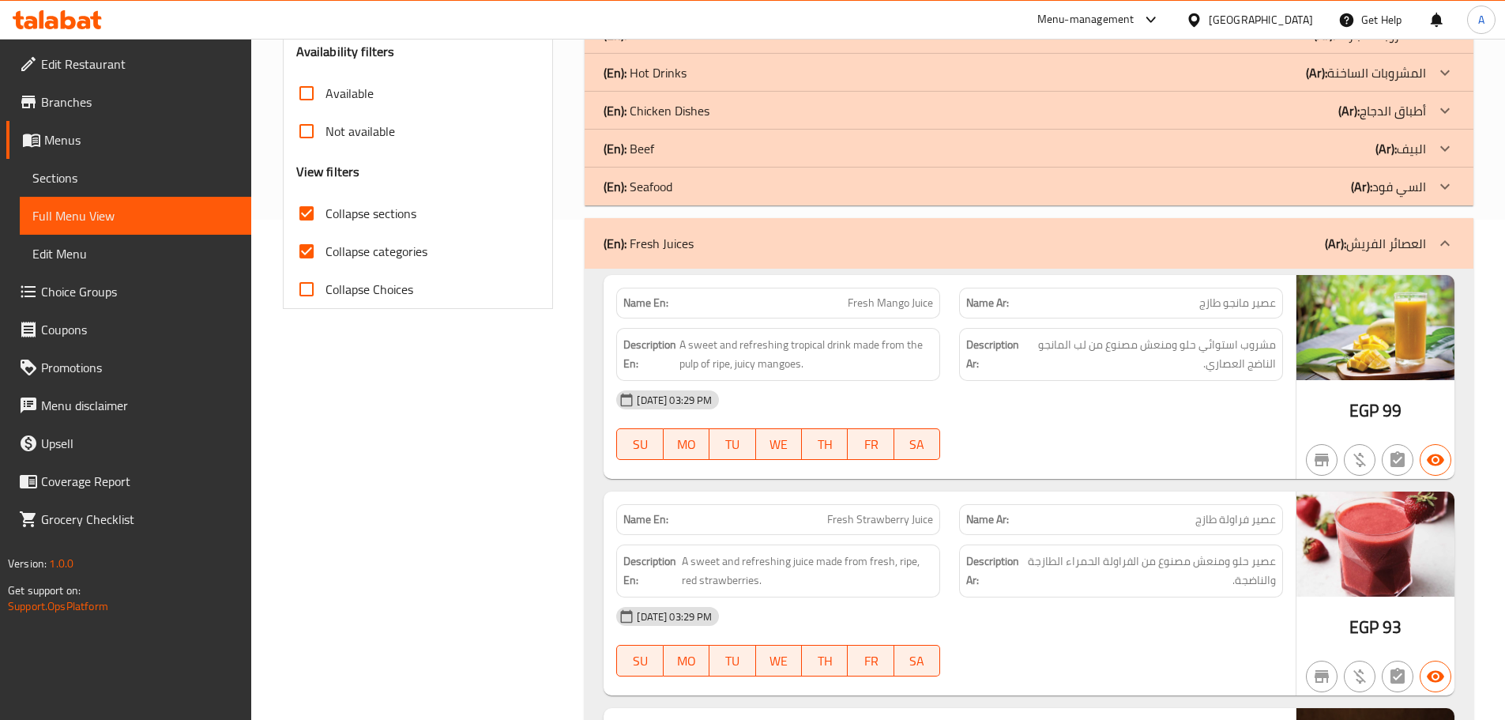
scroll to position [501, 0]
click at [882, 564] on span "A sweet and refreshing juice made from fresh, ripe, red strawberries." at bounding box center [807, 570] width 251 height 39
copy span "fresh"
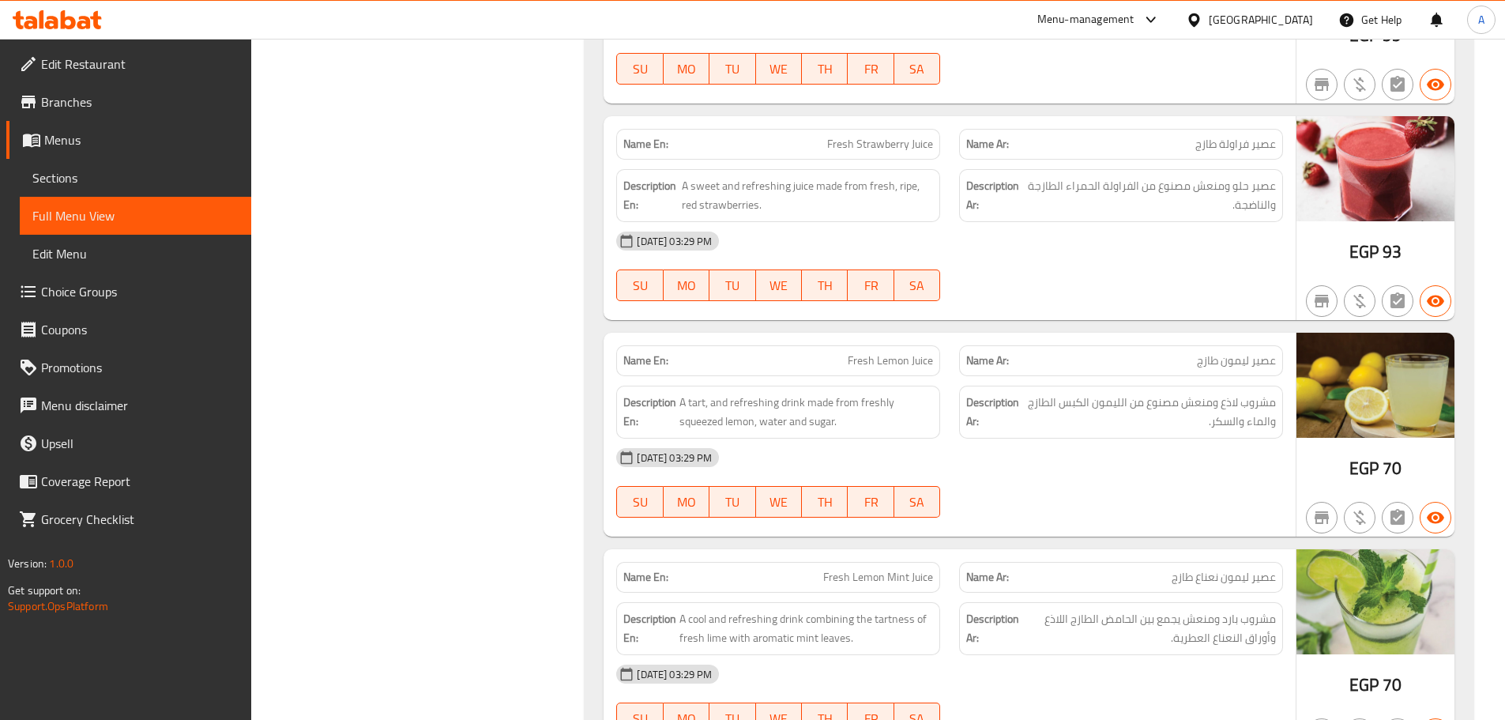
click at [1210, 362] on span "عصير ليمون طازج" at bounding box center [1236, 360] width 79 height 17
copy span "طازج"
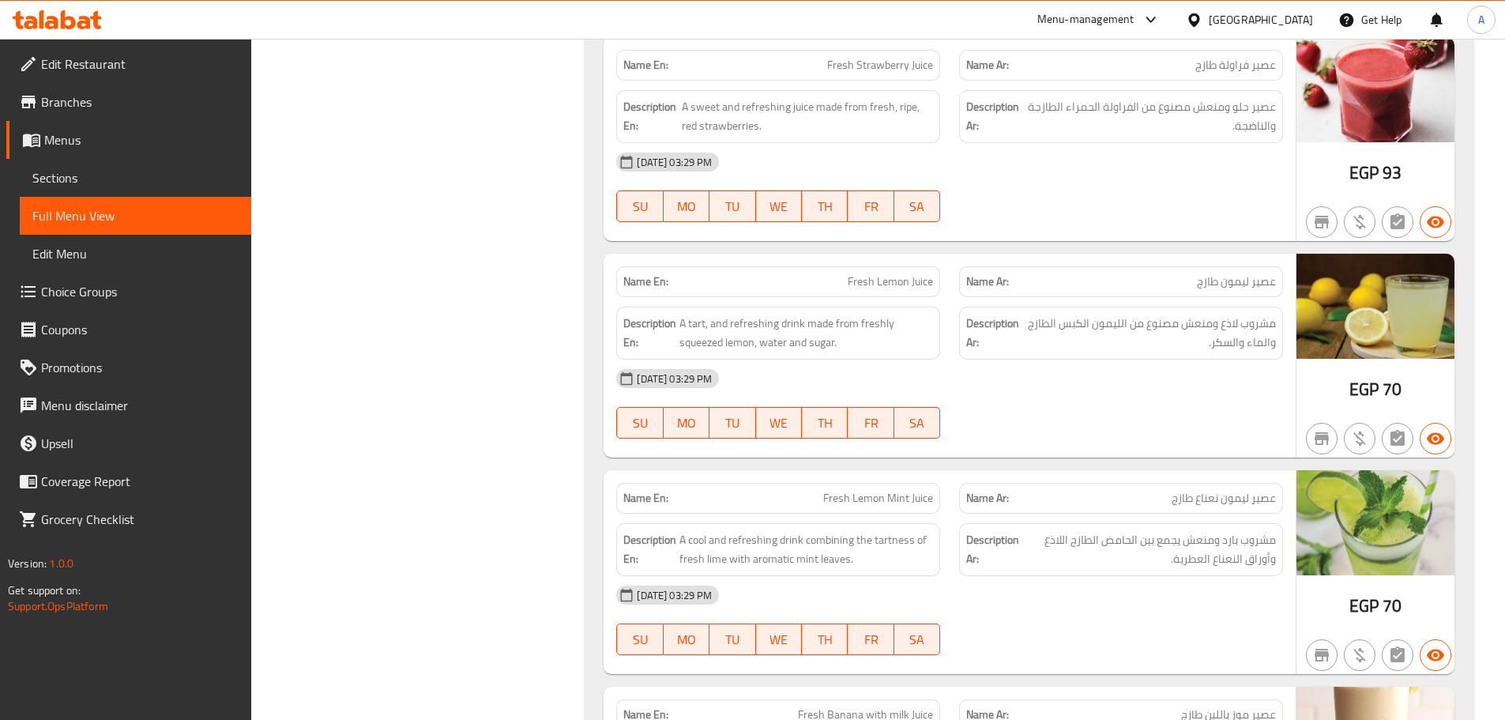
scroll to position [480, 0]
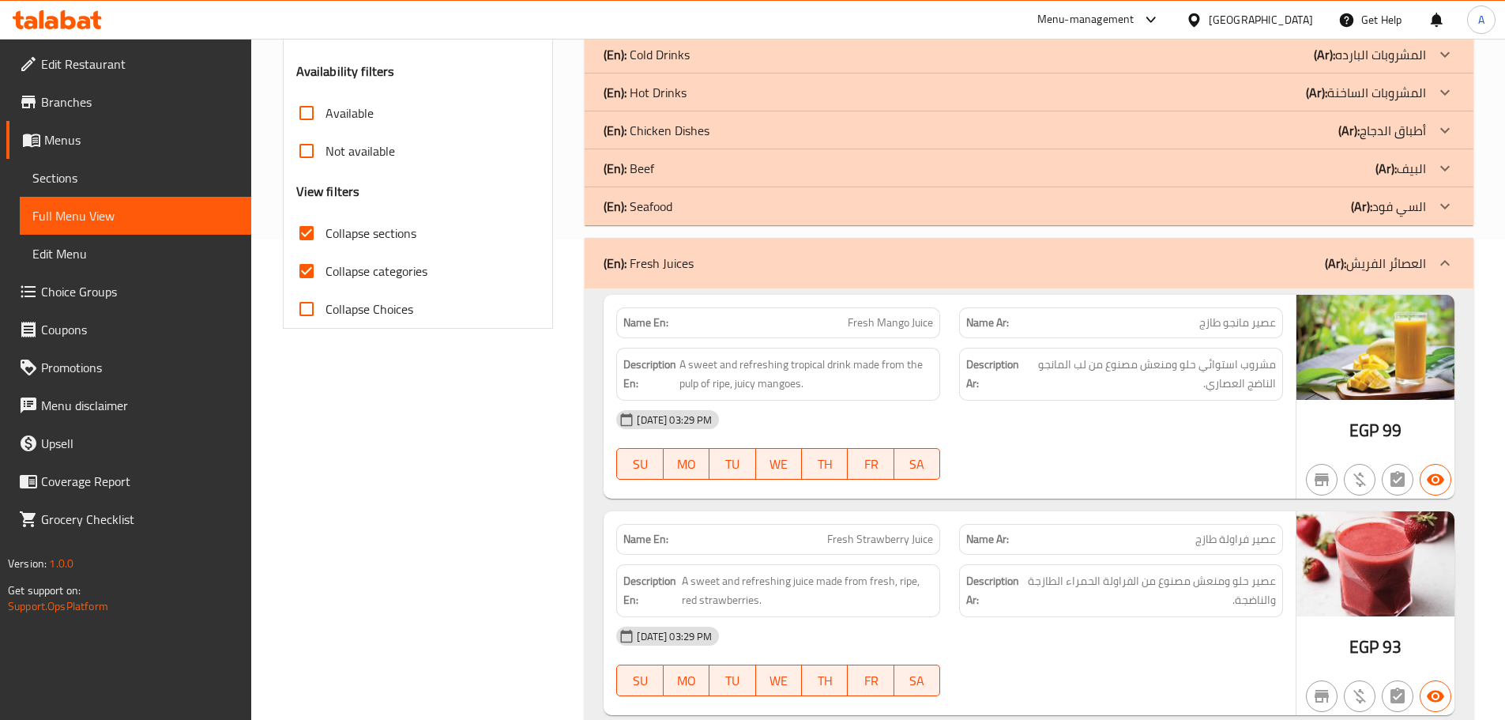
click at [831, 261] on div "(En): Fresh Juices (Ar): العصائر الفريش" at bounding box center [1015, 263] width 823 height 19
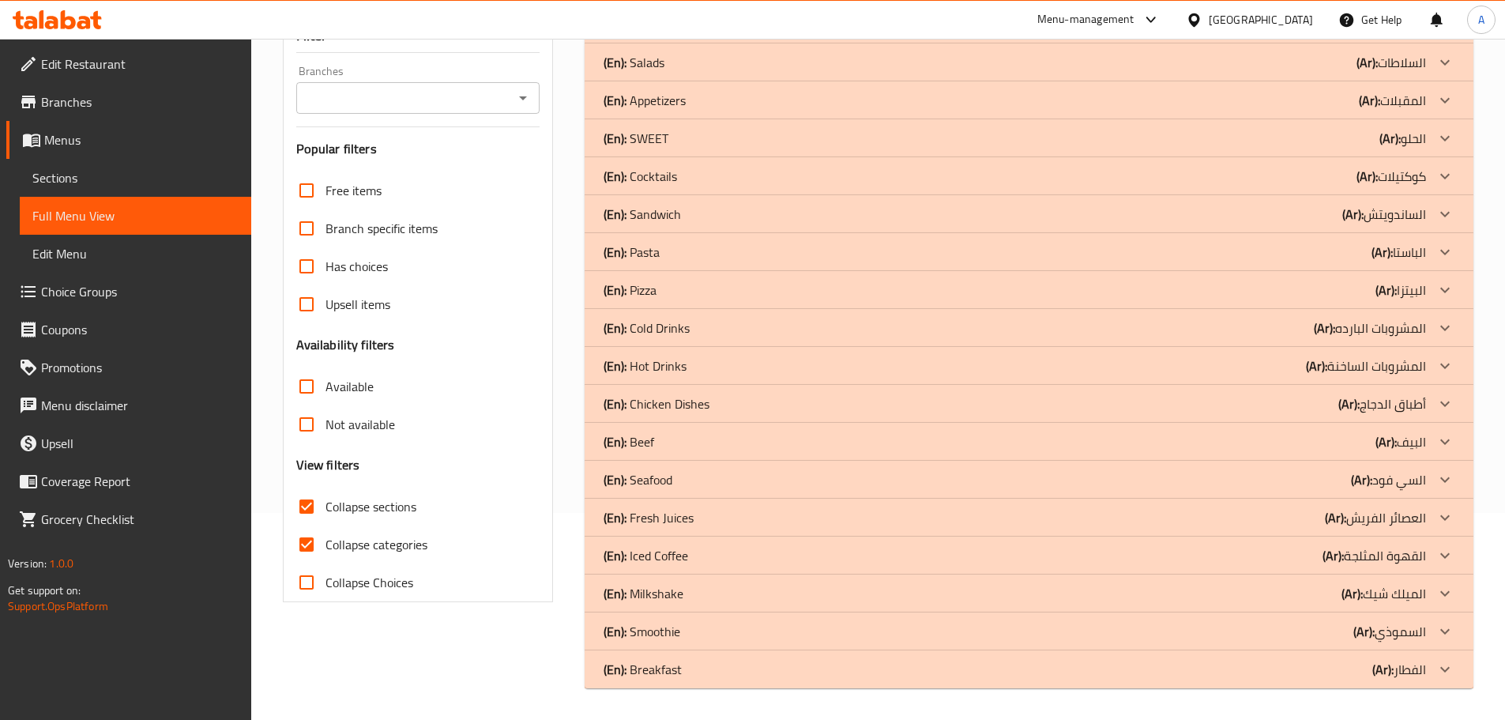
scroll to position [207, 0]
click at [330, 499] on span "Collapse sections" at bounding box center [371, 506] width 91 height 19
click at [326, 499] on input "Collapse sections" at bounding box center [307, 507] width 38 height 38
checkbox input "false"
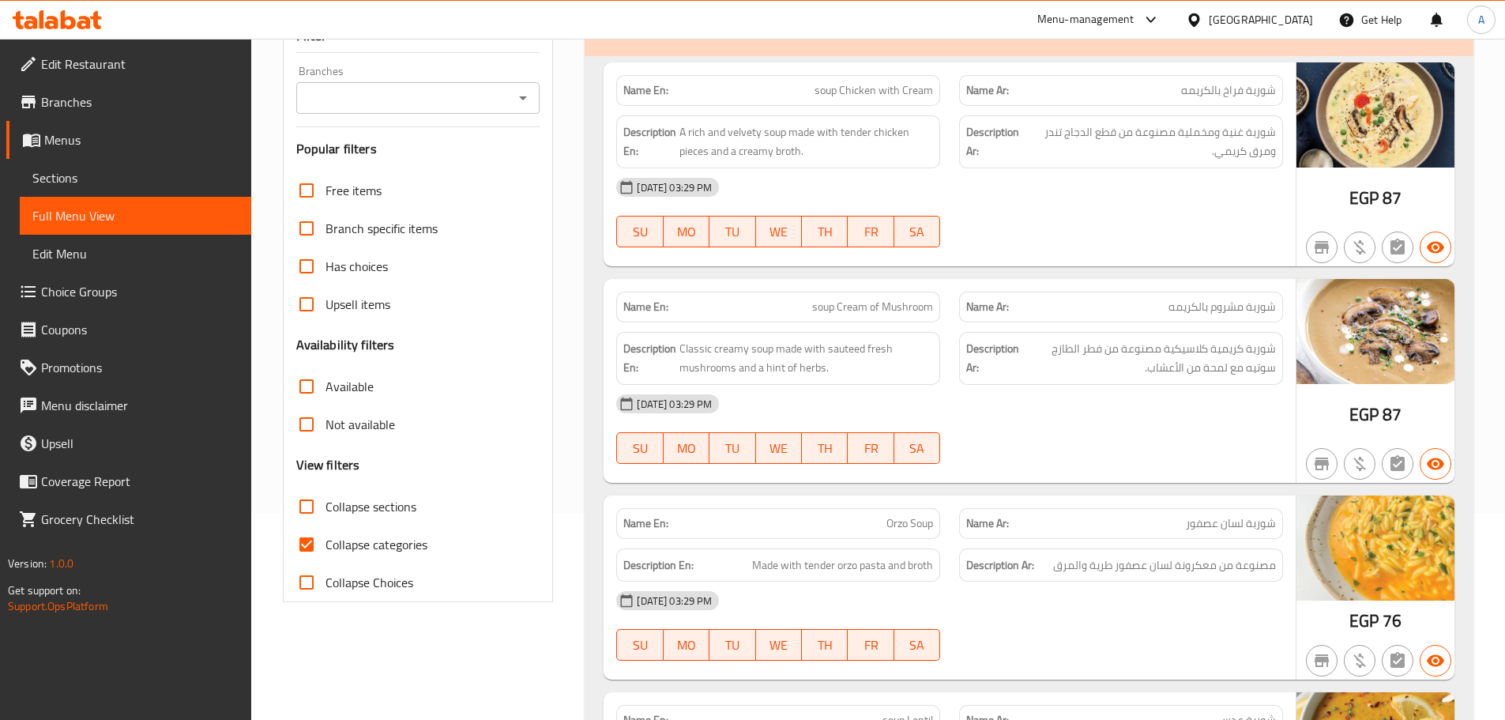
click at [752, 267] on div "Name En: soup Chicken with Cream Name Ar: شوربة فراخ بالكريمه Description En: A…" at bounding box center [1029, 600] width 889 height 1089
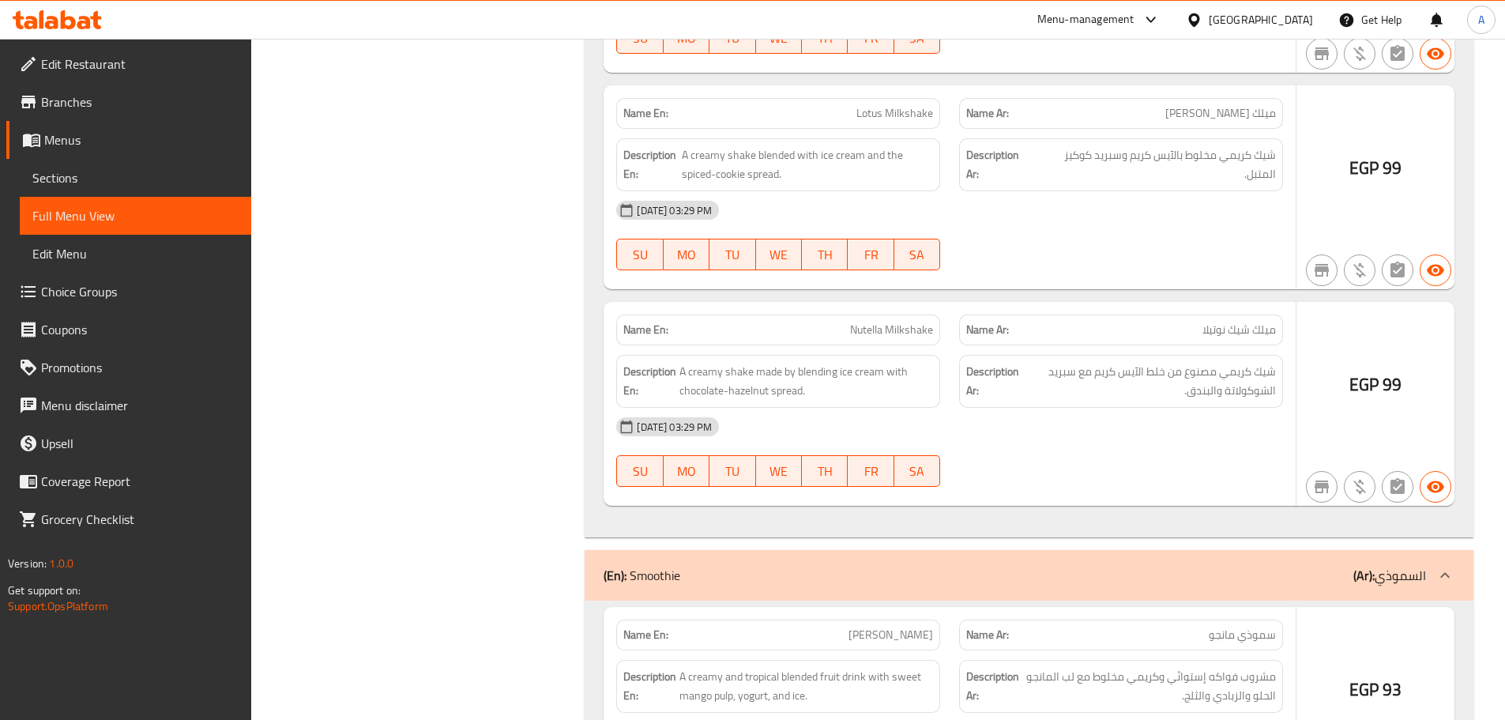
scroll to position [30428, 0]
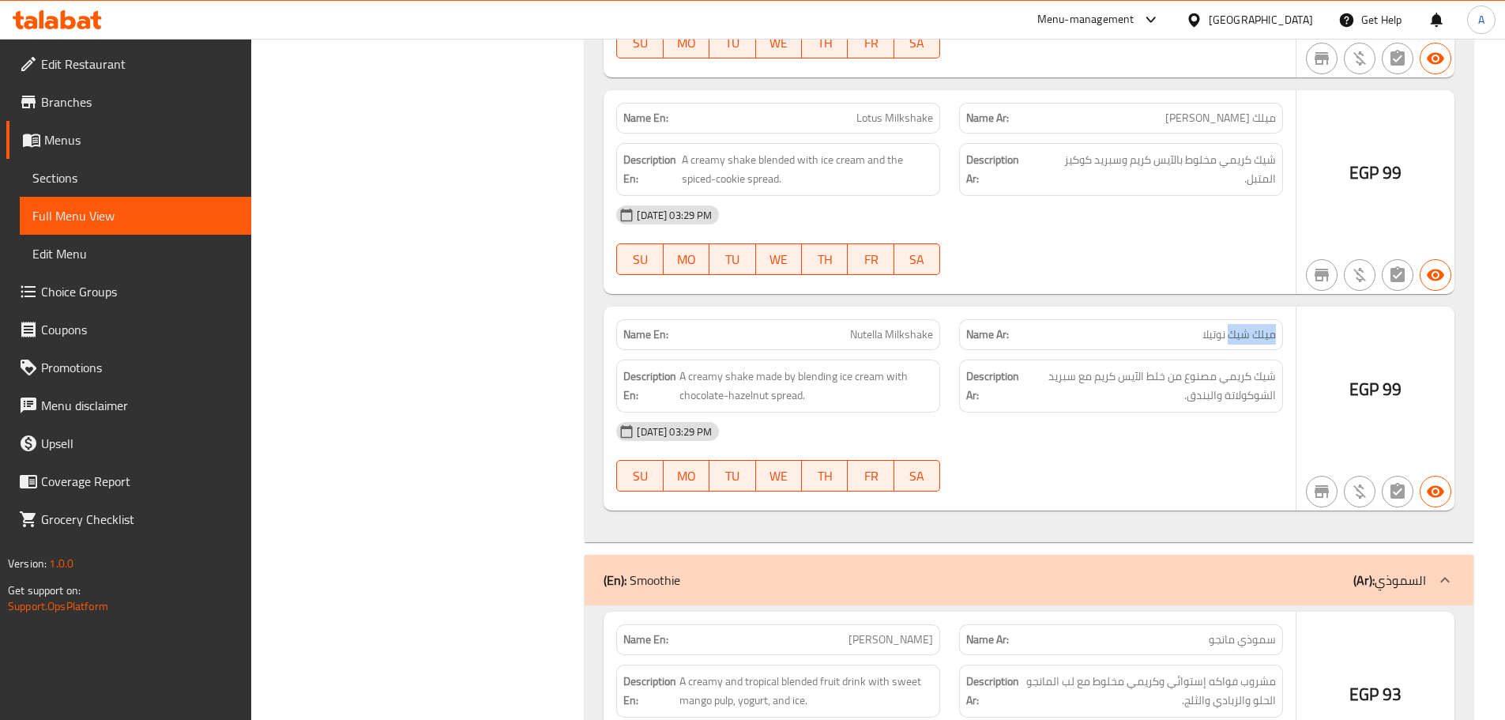
drag, startPoint x: 1230, startPoint y: 335, endPoint x: 1294, endPoint y: 327, distance: 64.5
click at [1294, 327] on div "Name En: Nutella Milkshake Name Ar: ميلك شيك نوتيلا Description En: A creamy sh…" at bounding box center [950, 409] width 692 height 204
copy span "ميلك شيك"
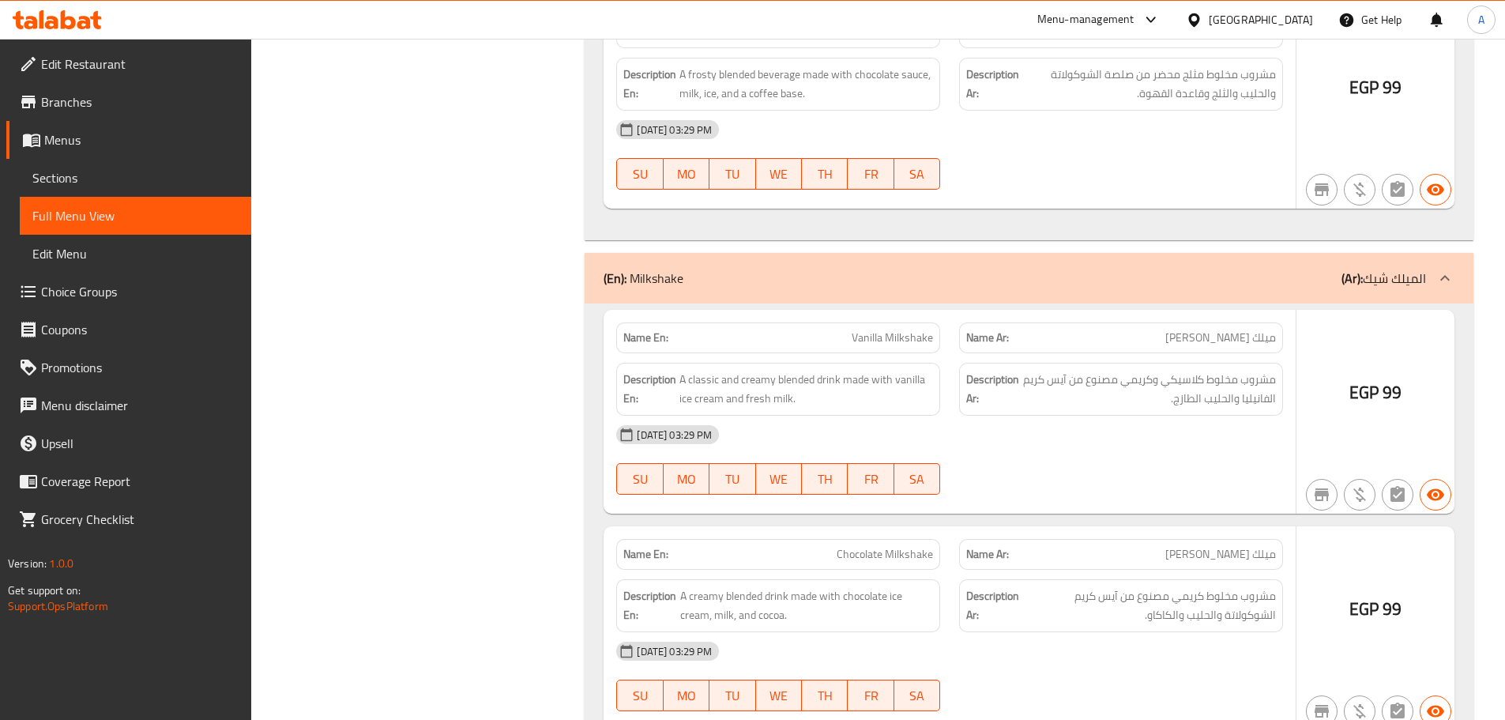
scroll to position [28689, 0]
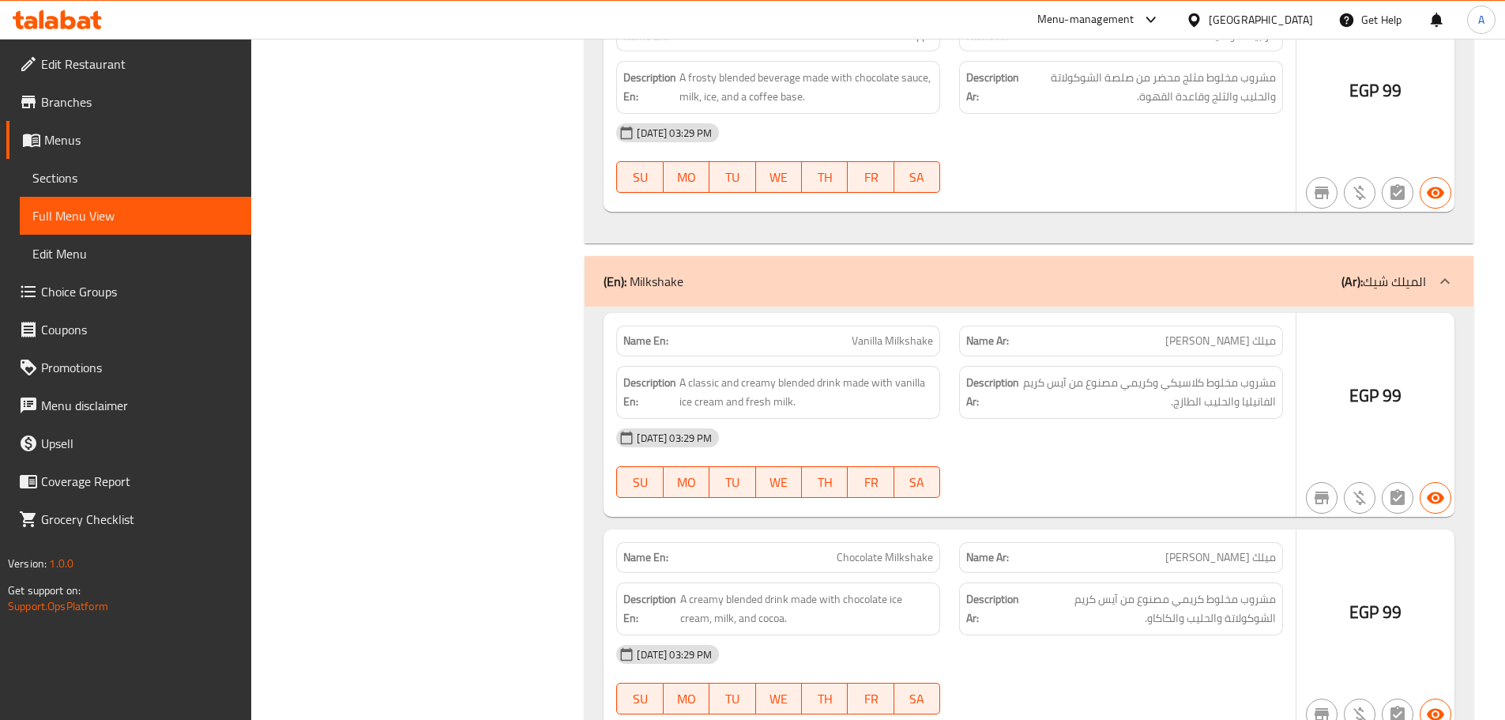
drag, startPoint x: 336, startPoint y: 351, endPoint x: 470, endPoint y: 385, distance: 138.6
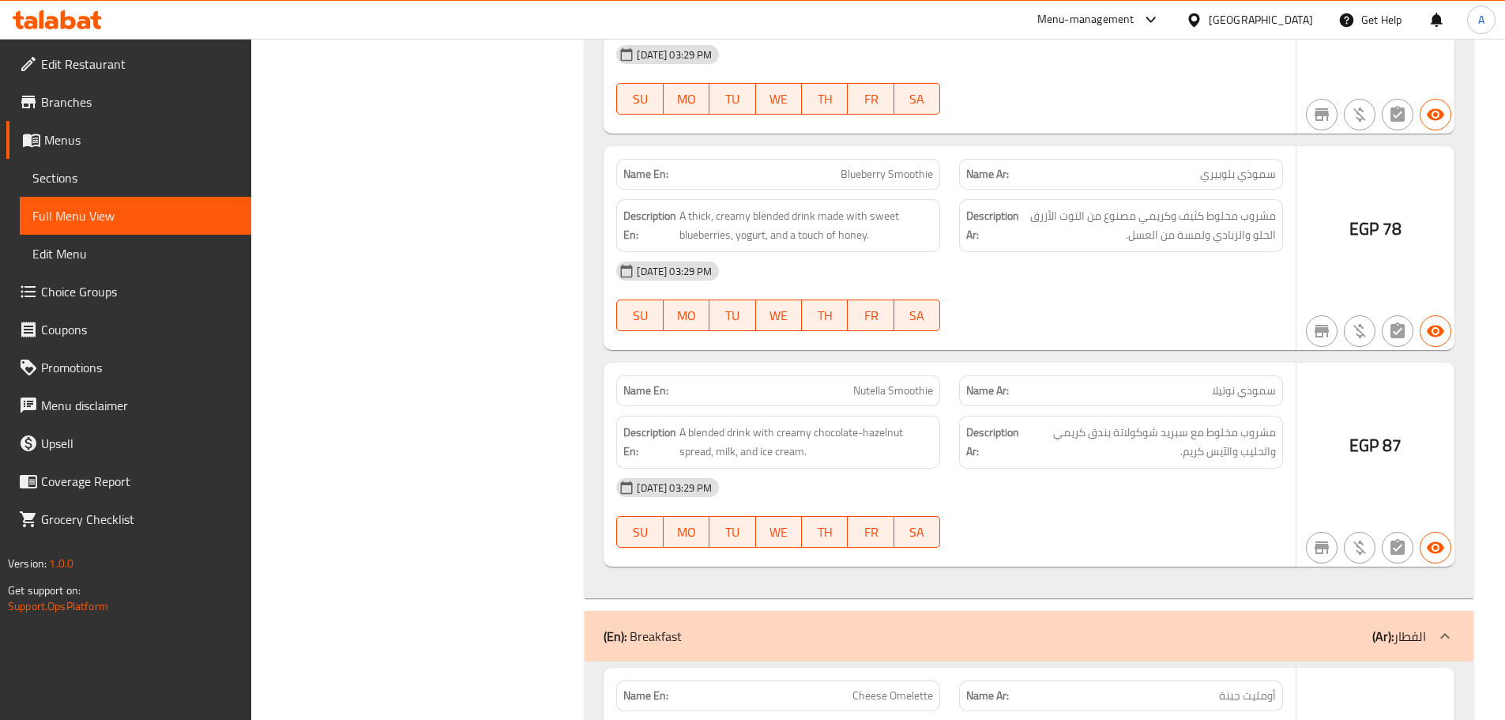
scroll to position [32307, 0]
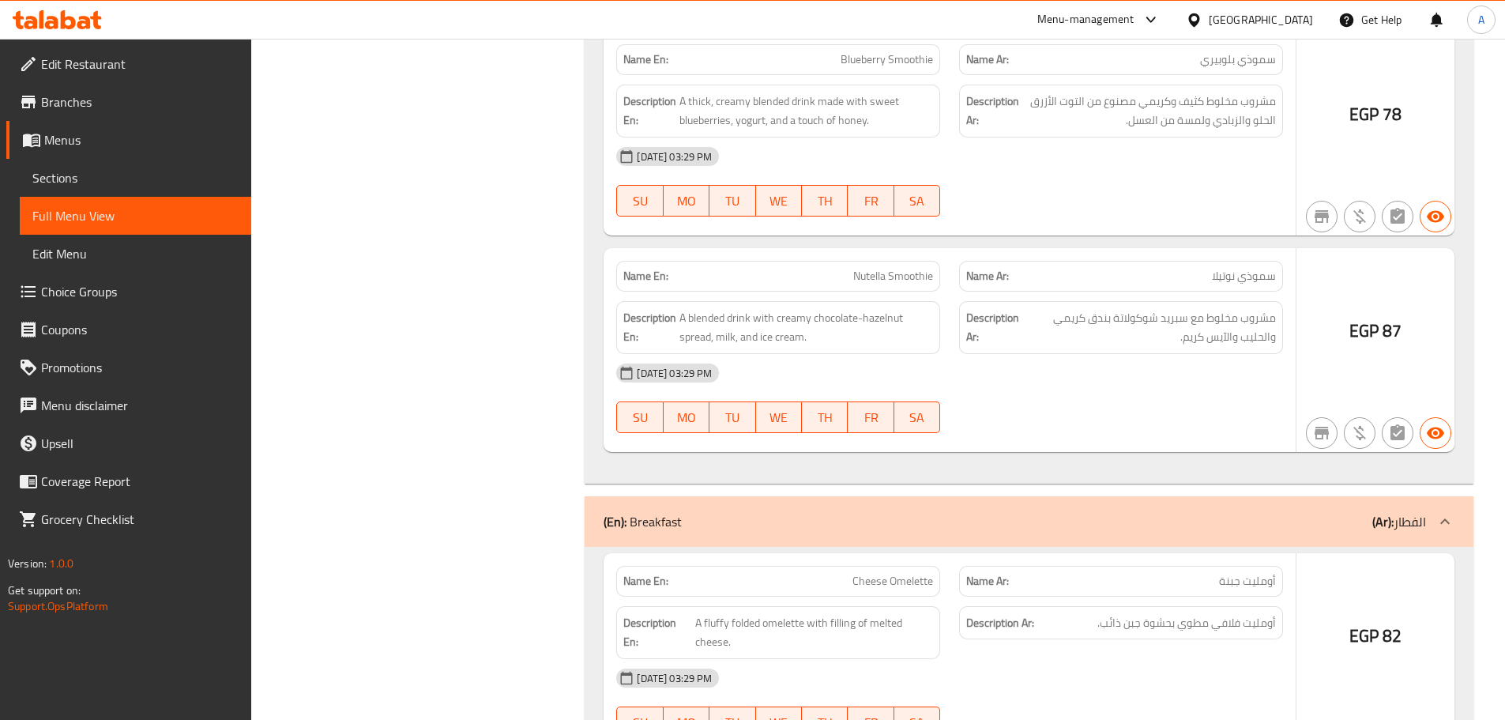
click at [1257, 292] on div "Description Ar: مشروب مخلوط مع سبريد شوكولاتة بندق كريمي والحليب والآيس كريم." at bounding box center [1121, 328] width 343 height 72
click at [1256, 292] on div "Description Ar: مشروب مخلوط مع سبريد شوكولاتة بندق كريمي والحليب والآيس كريم." at bounding box center [1121, 328] width 343 height 72
click at [1254, 272] on span "سموذي نوتيلا" at bounding box center [1244, 276] width 64 height 17
copy span "سموذي"
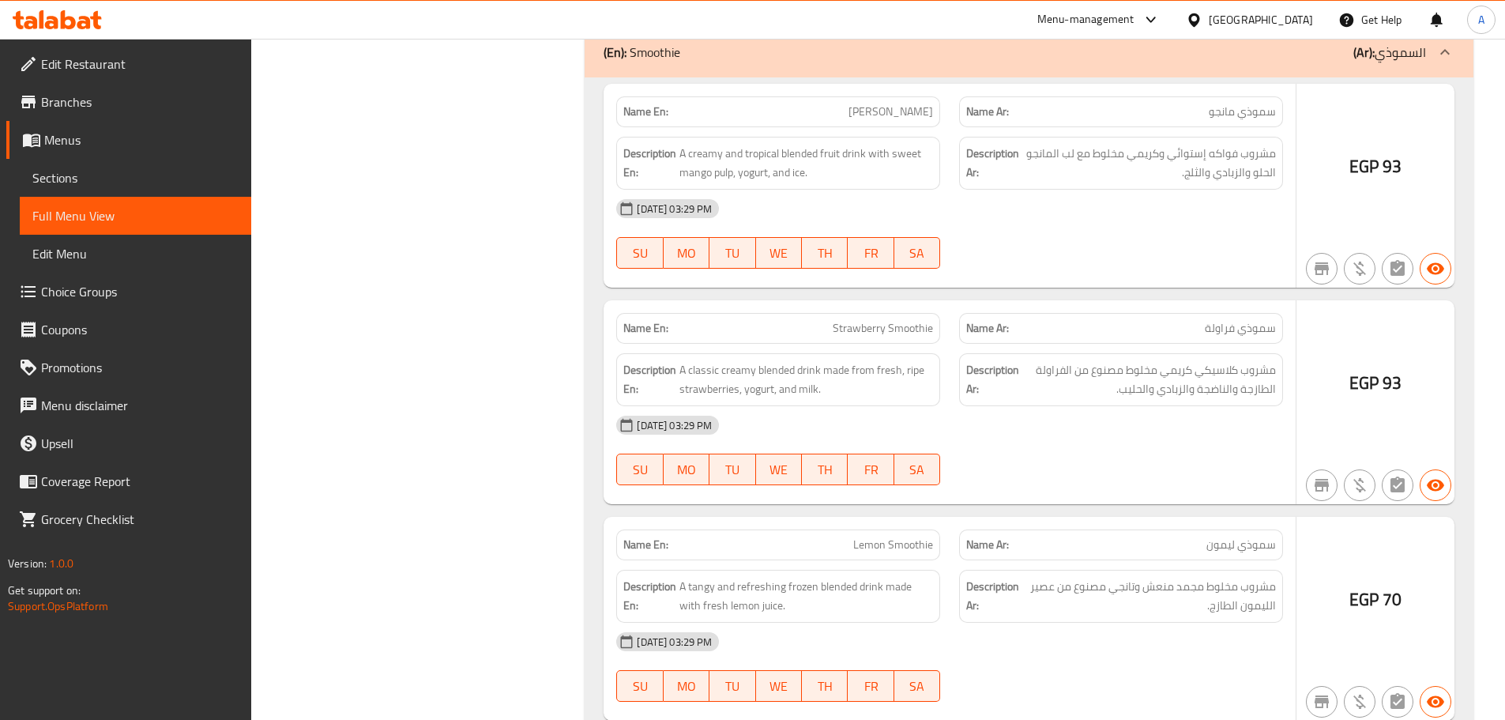
scroll to position [30806, 0]
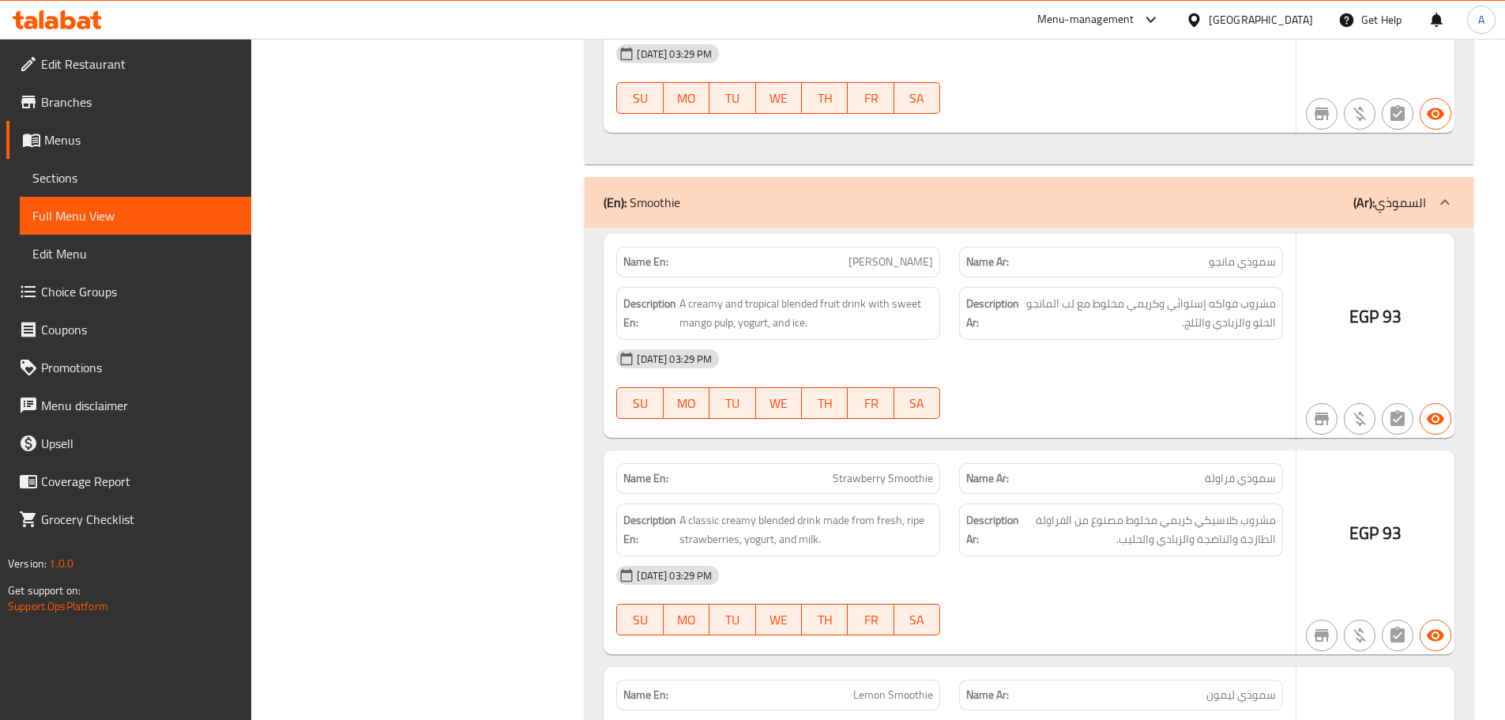
click at [1157, 285] on div "Description Ar: مشروب فواكه إستوائي وكريمي مخلوط مع لب المانجو الحلو والزبادي و…" at bounding box center [1121, 313] width 343 height 72
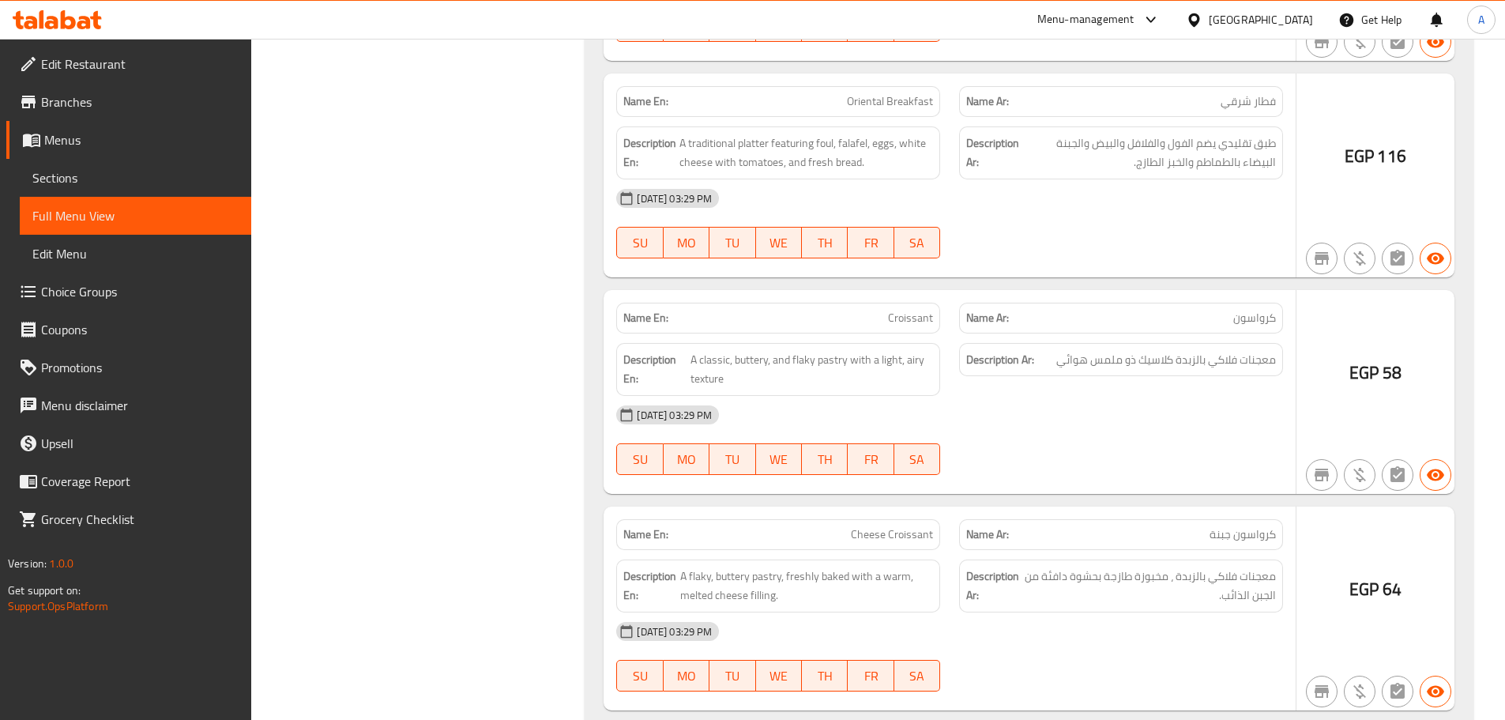
click at [1264, 365] on span "معجنات فلاكي بالزبدة كلاسيك ذو ملمس هوائي" at bounding box center [1167, 360] width 220 height 20
copy span "معجنات"
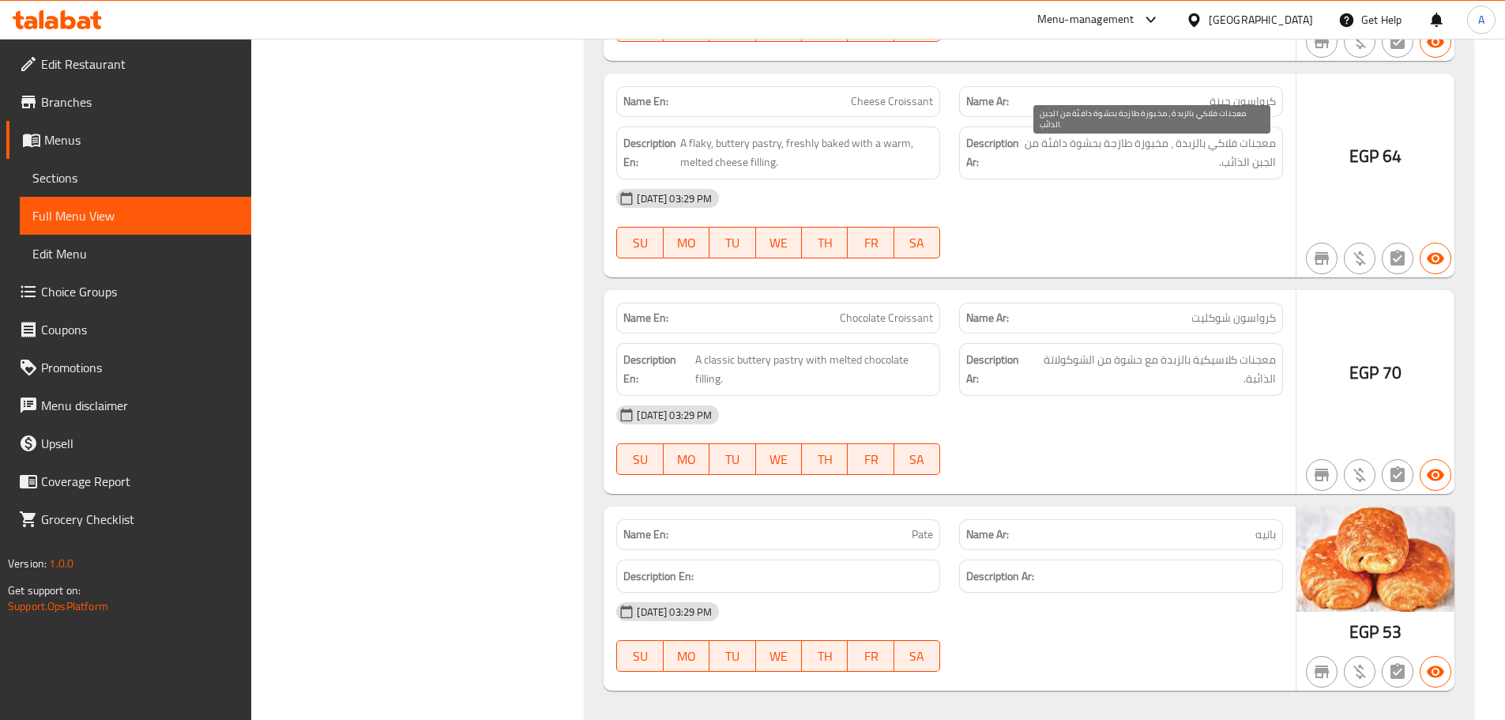
click at [1266, 139] on span "معجنات فلاكي بالزبدة ، مخبوزة طازجة بحشوة دافئة من الجبن الذائب." at bounding box center [1150, 153] width 251 height 39
copy span "معجنات"
click at [662, 178] on div "Description En: A flaky, buttery pastry, freshly baked with a warm, melted chee…" at bounding box center [778, 152] width 324 height 53
click at [665, 292] on div "Name En: Chocolate Croissant Name Ar: كرواسون شوكليت Description En: A classic …" at bounding box center [950, 392] width 692 height 204
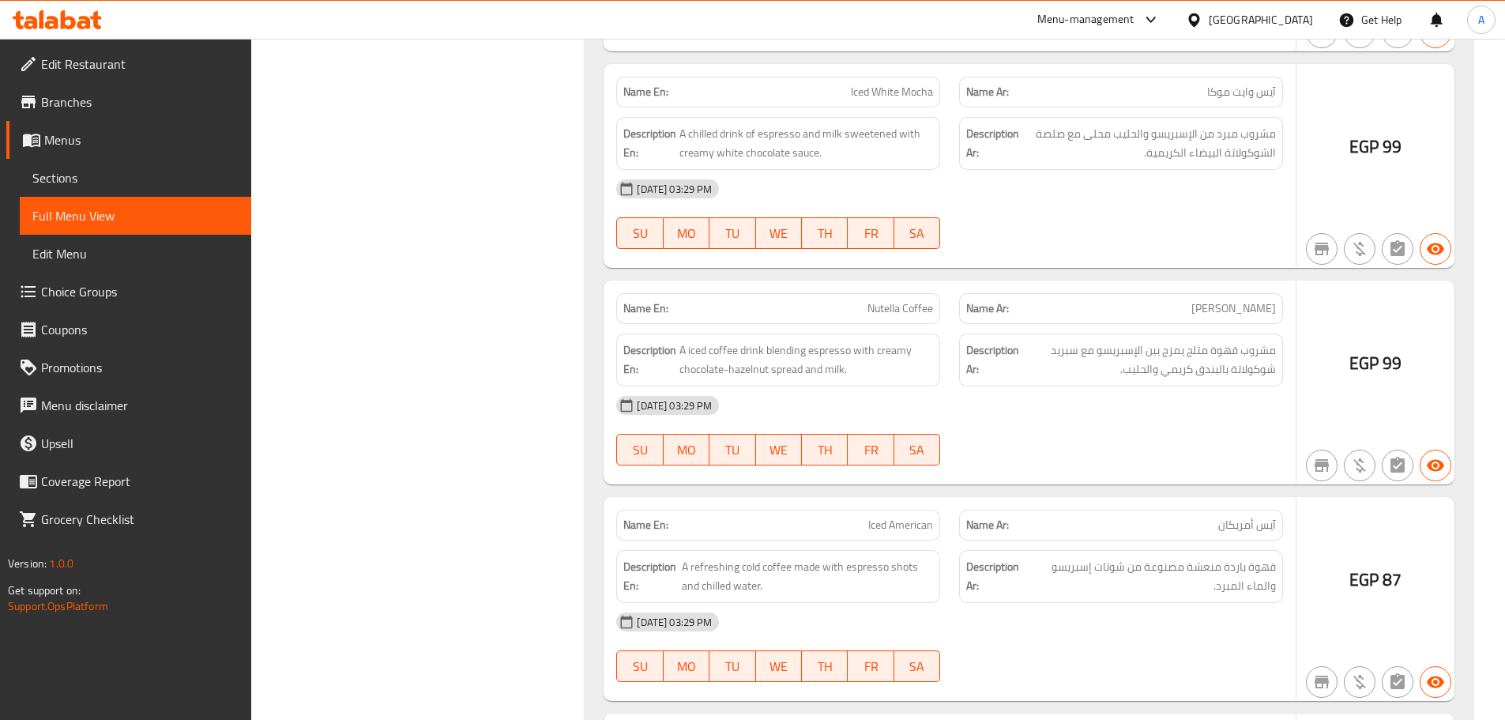
scroll to position [32275, 0]
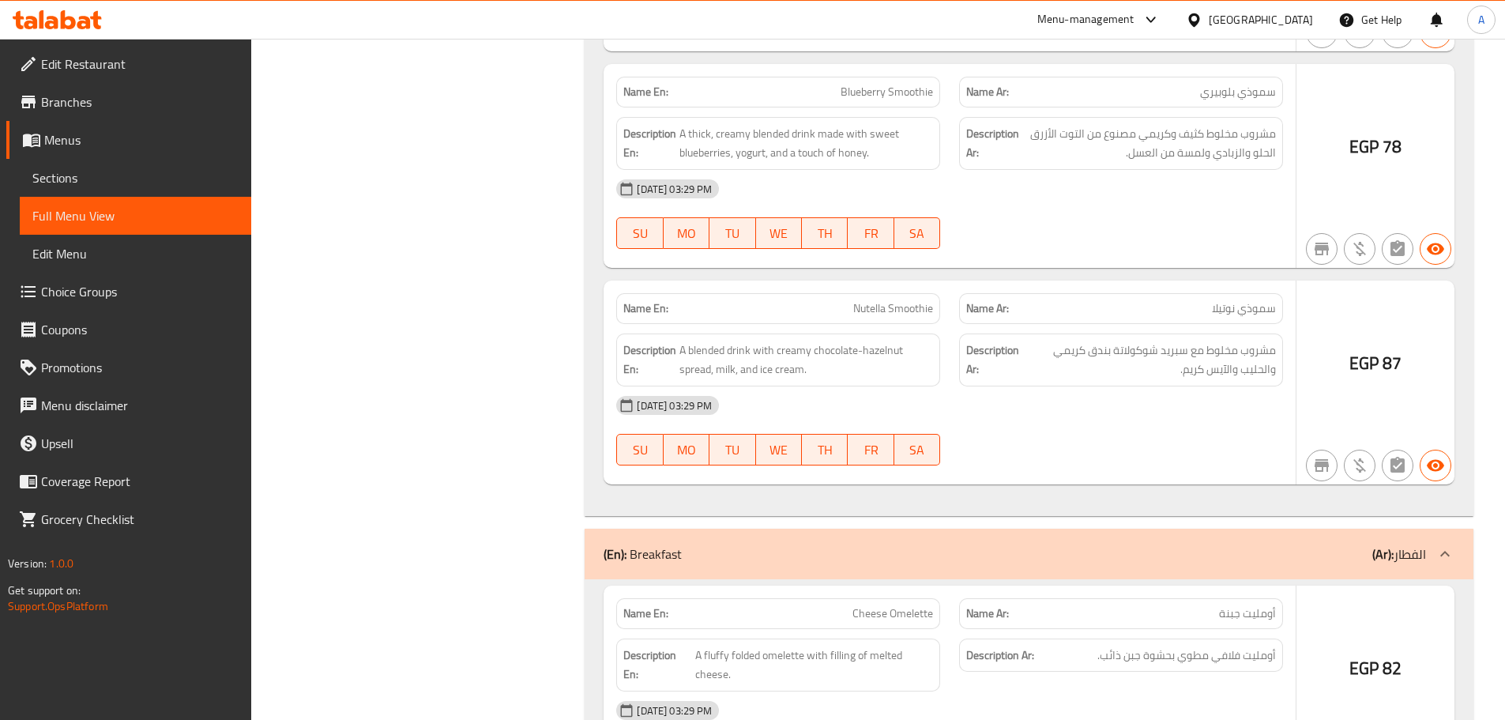
click at [881, 643] on div "Description En: A fluffy folded omelette with filling of melted cheese." at bounding box center [778, 665] width 324 height 53
click at [875, 666] on span "A fluffy folded omelette with filling of melted cheese." at bounding box center [814, 665] width 238 height 39
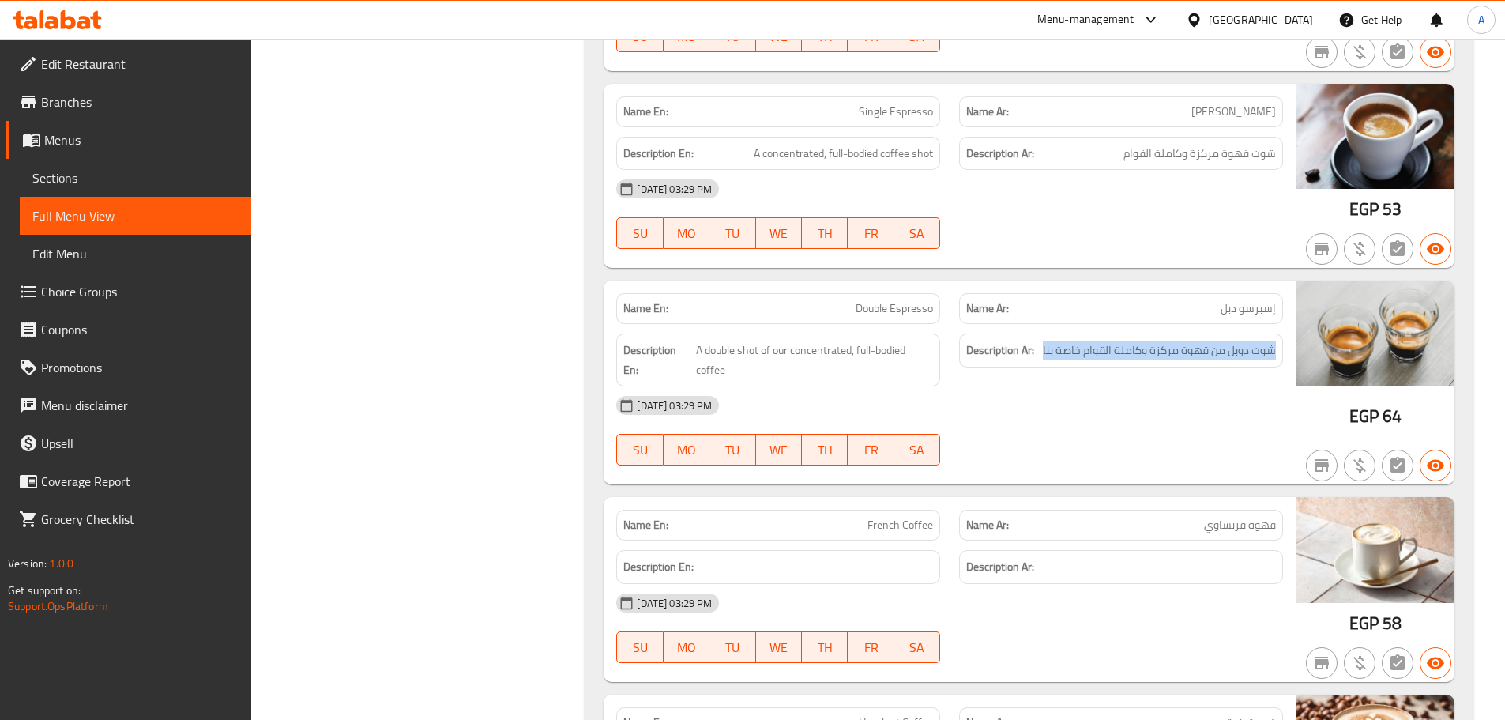
drag, startPoint x: 1277, startPoint y: 352, endPoint x: 1041, endPoint y: 358, distance: 236.3
click at [1041, 358] on div "Description Ar: شوت دوبل من قهوة مركزة وكاملة القوام خاصة بنا" at bounding box center [1121, 350] width 324 height 34
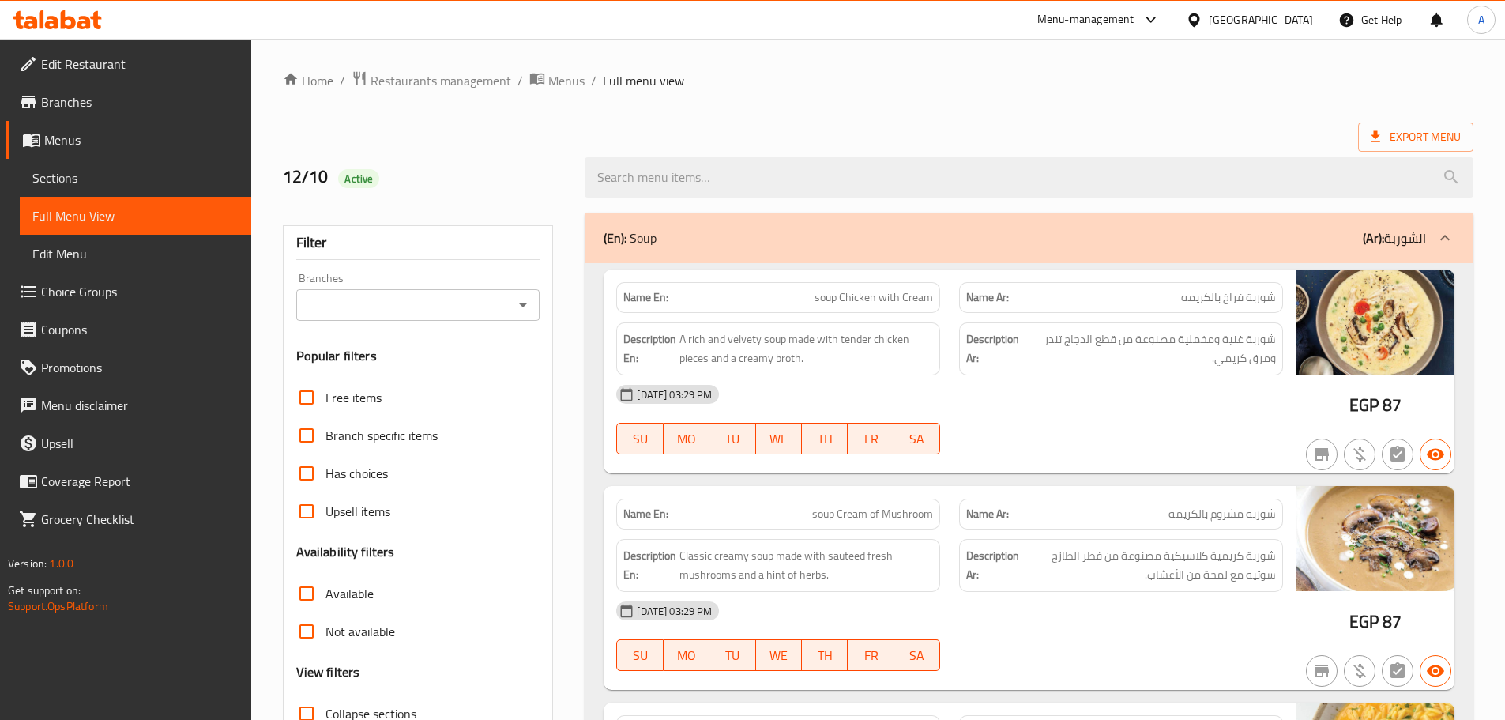
scroll to position [316, 0]
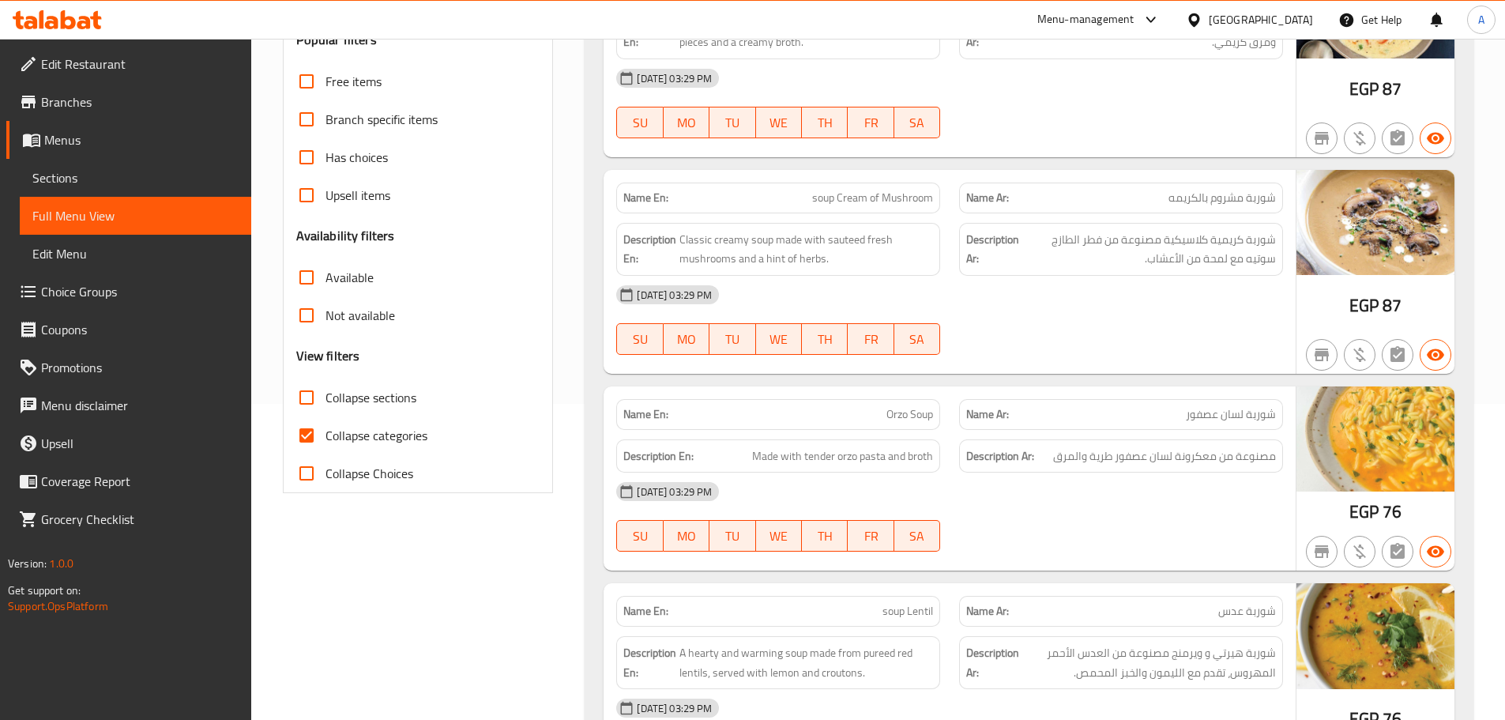
drag, startPoint x: 305, startPoint y: 399, endPoint x: 627, endPoint y: 356, distance: 324.4
click at [306, 401] on input "Collapse sections" at bounding box center [307, 398] width 38 height 38
checkbox input "true"
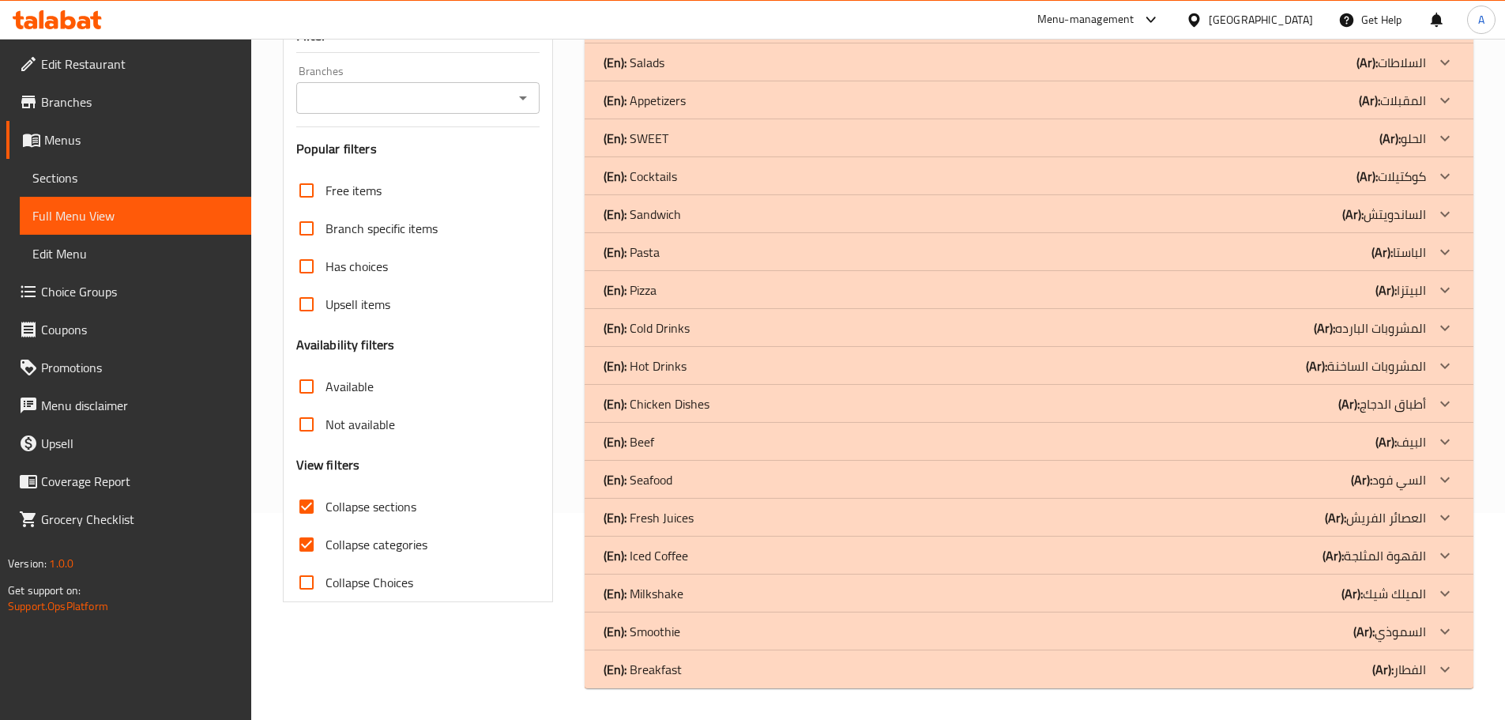
scroll to position [207, 0]
click at [680, 684] on div "(En): Breakfast (Ar): الفطار" at bounding box center [1029, 669] width 889 height 38
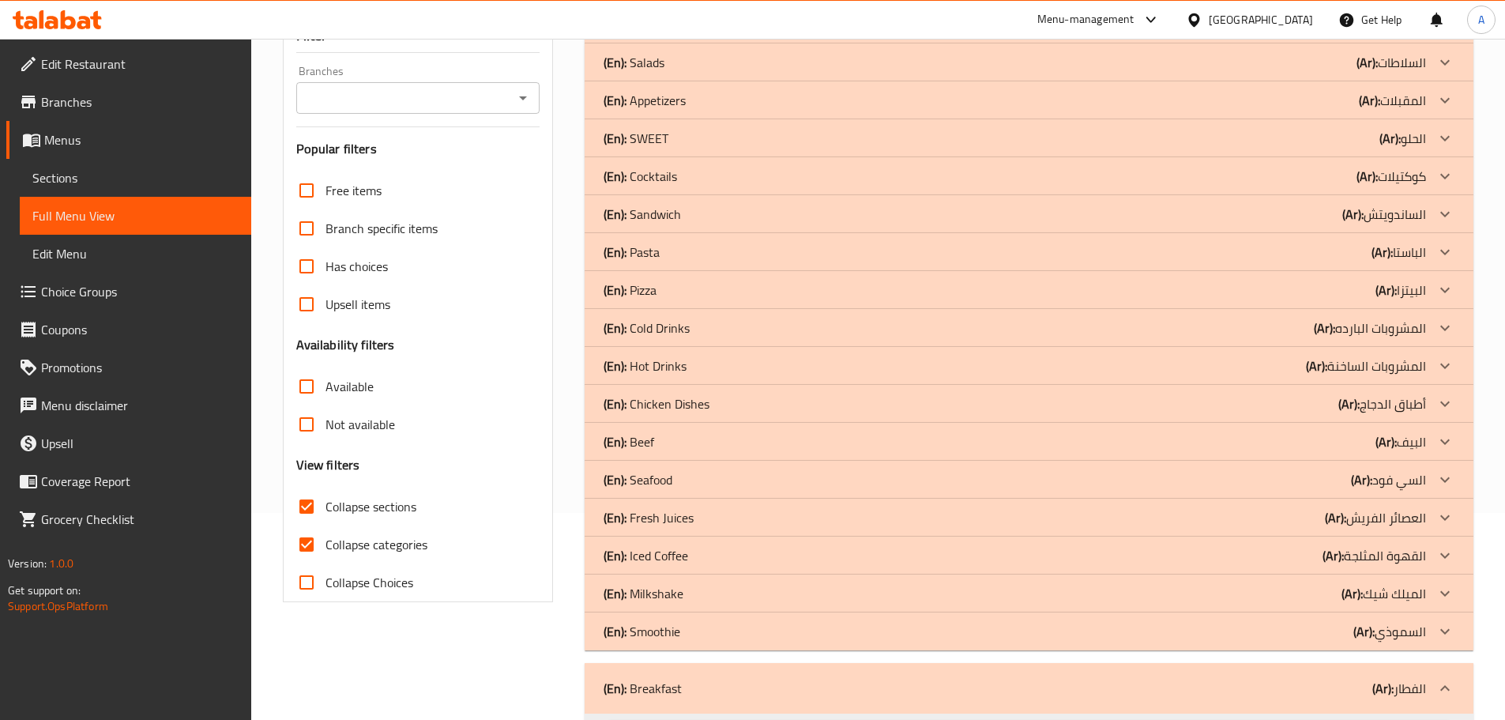
click at [668, 628] on p "(En): Smoothie" at bounding box center [642, 631] width 77 height 19
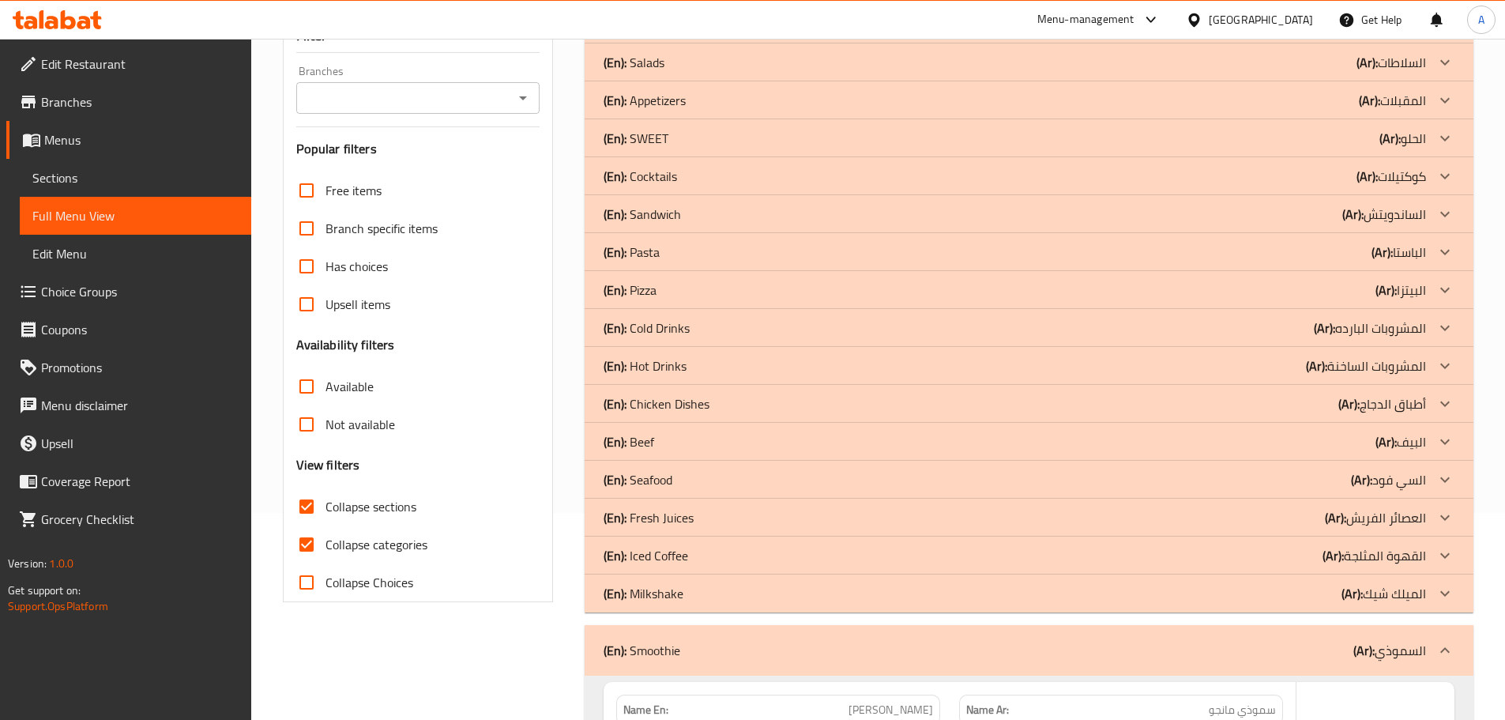
click at [662, 594] on p "(En): Milkshake" at bounding box center [644, 593] width 80 height 19
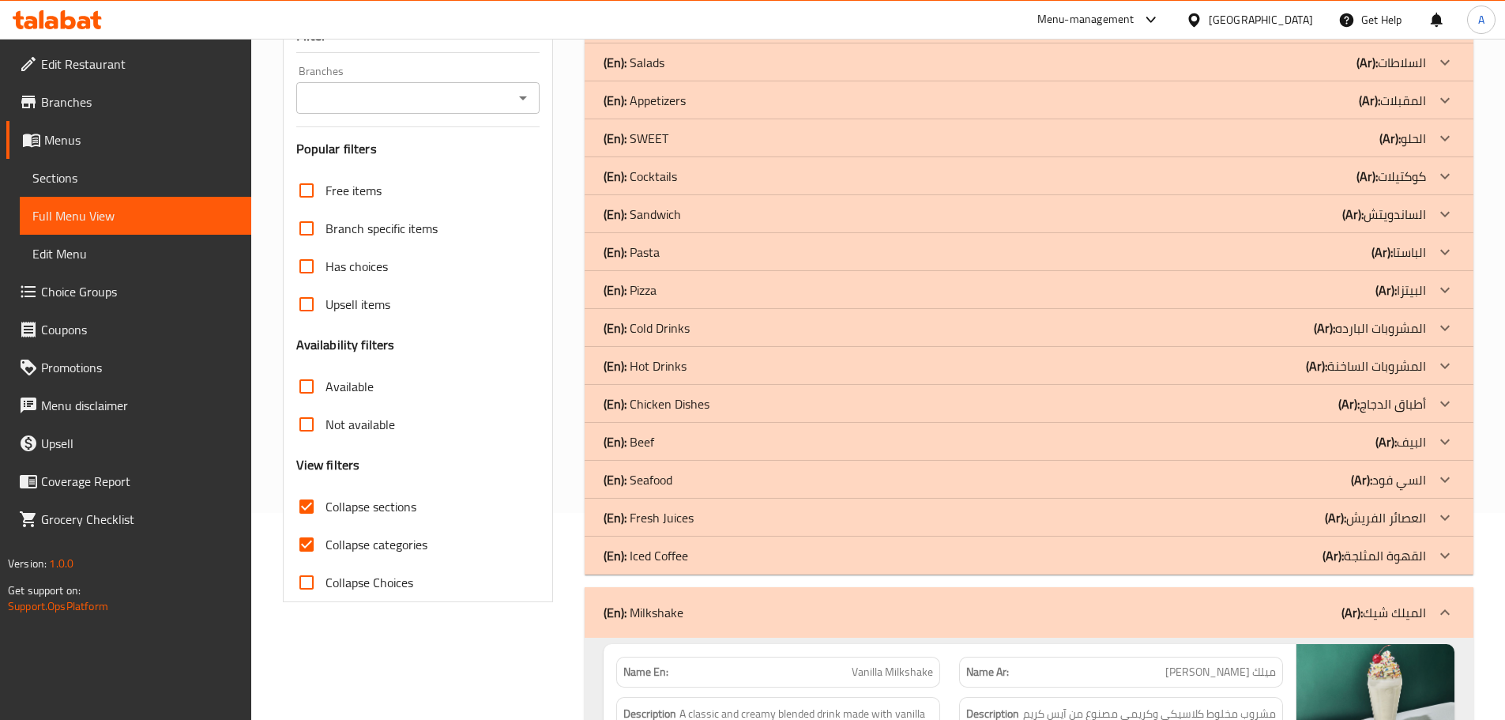
click at [669, 556] on p "(En): Iced Coffee" at bounding box center [646, 555] width 85 height 19
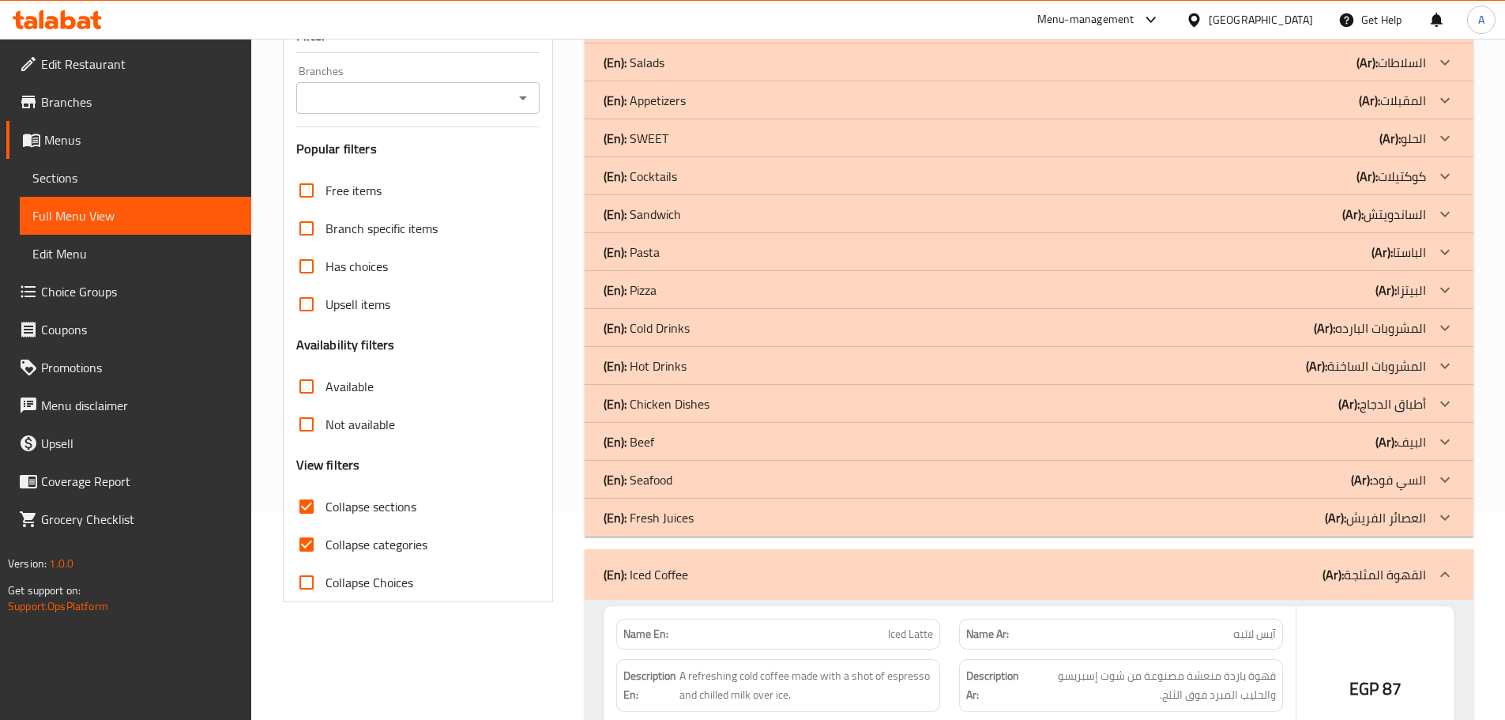
click at [664, 523] on p "(En): Fresh Juices" at bounding box center [649, 517] width 90 height 19
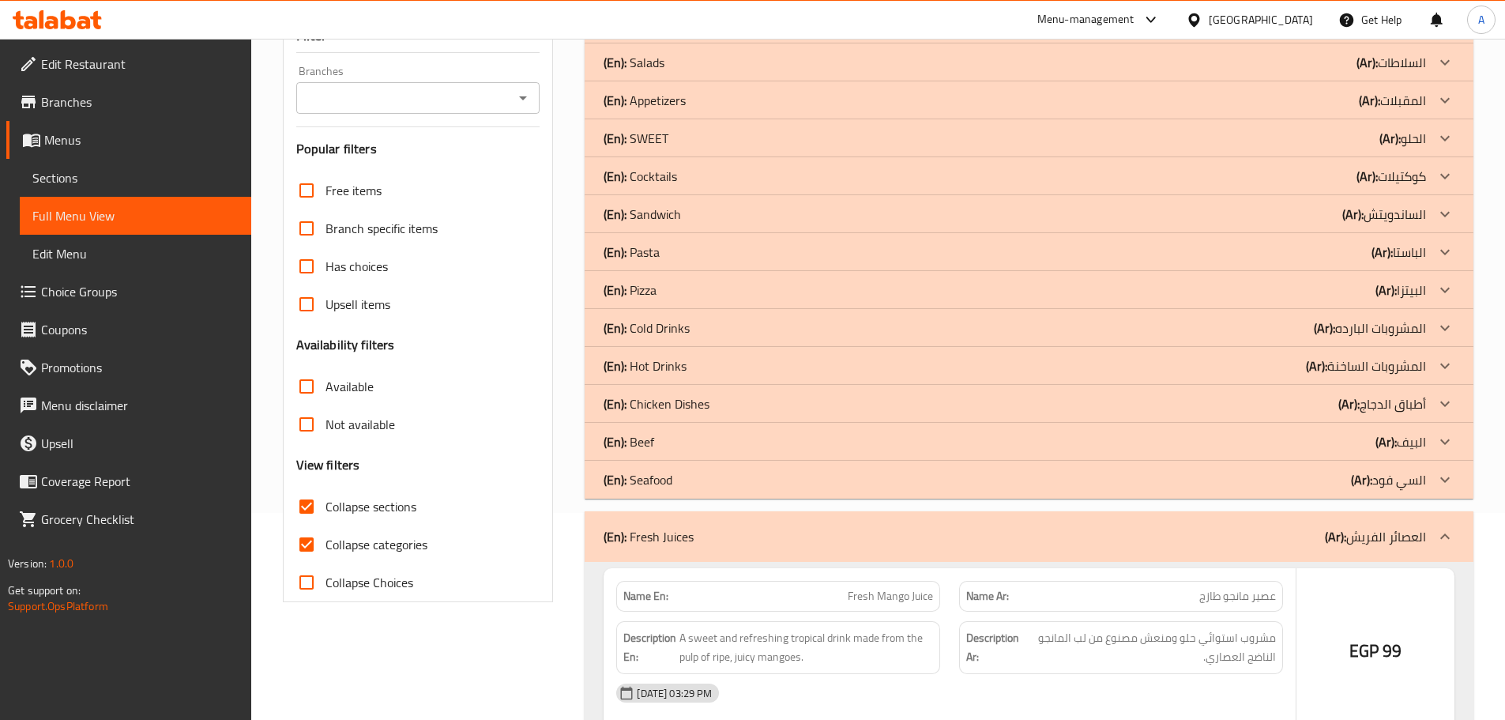
click at [662, 479] on p "(En): Seafood" at bounding box center [638, 479] width 69 height 19
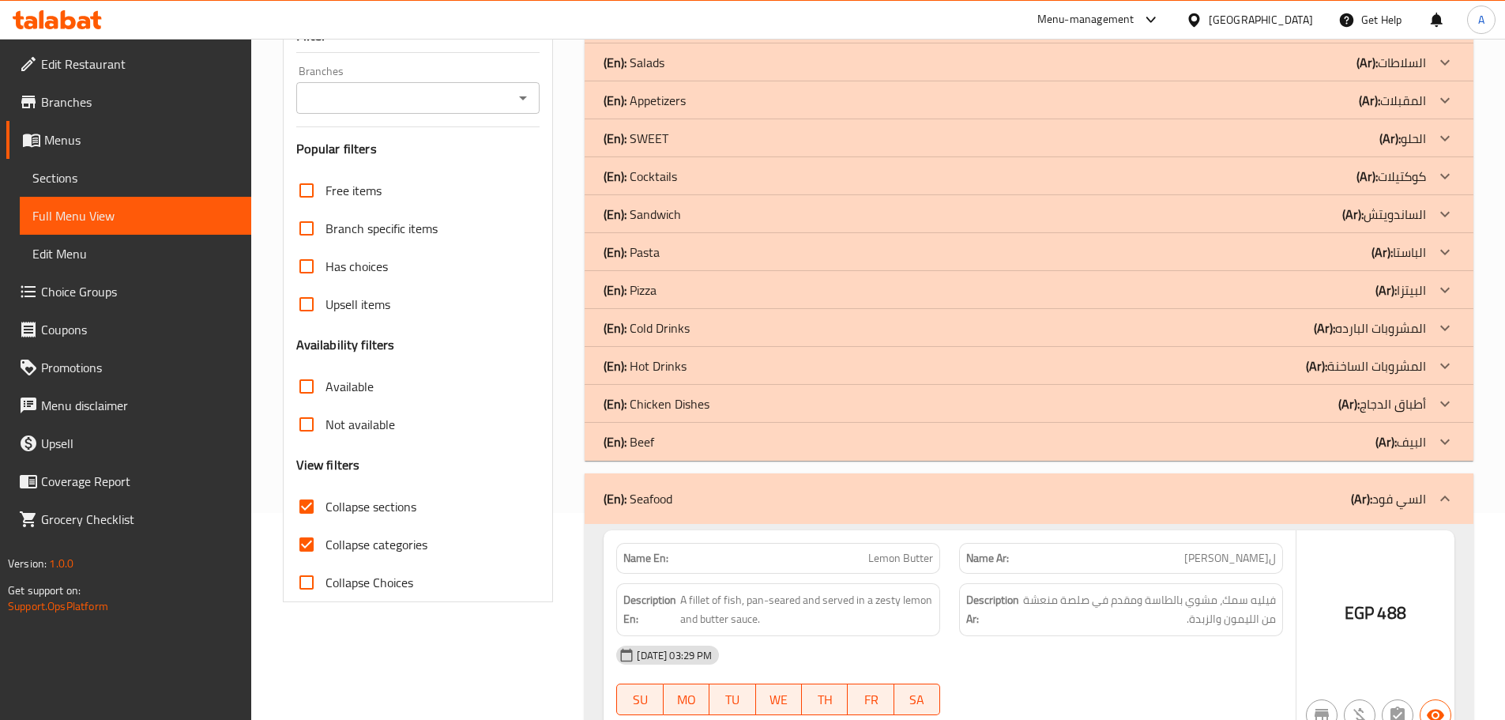
click at [657, 445] on div "(En): Beef (Ar): البيف" at bounding box center [1015, 441] width 823 height 19
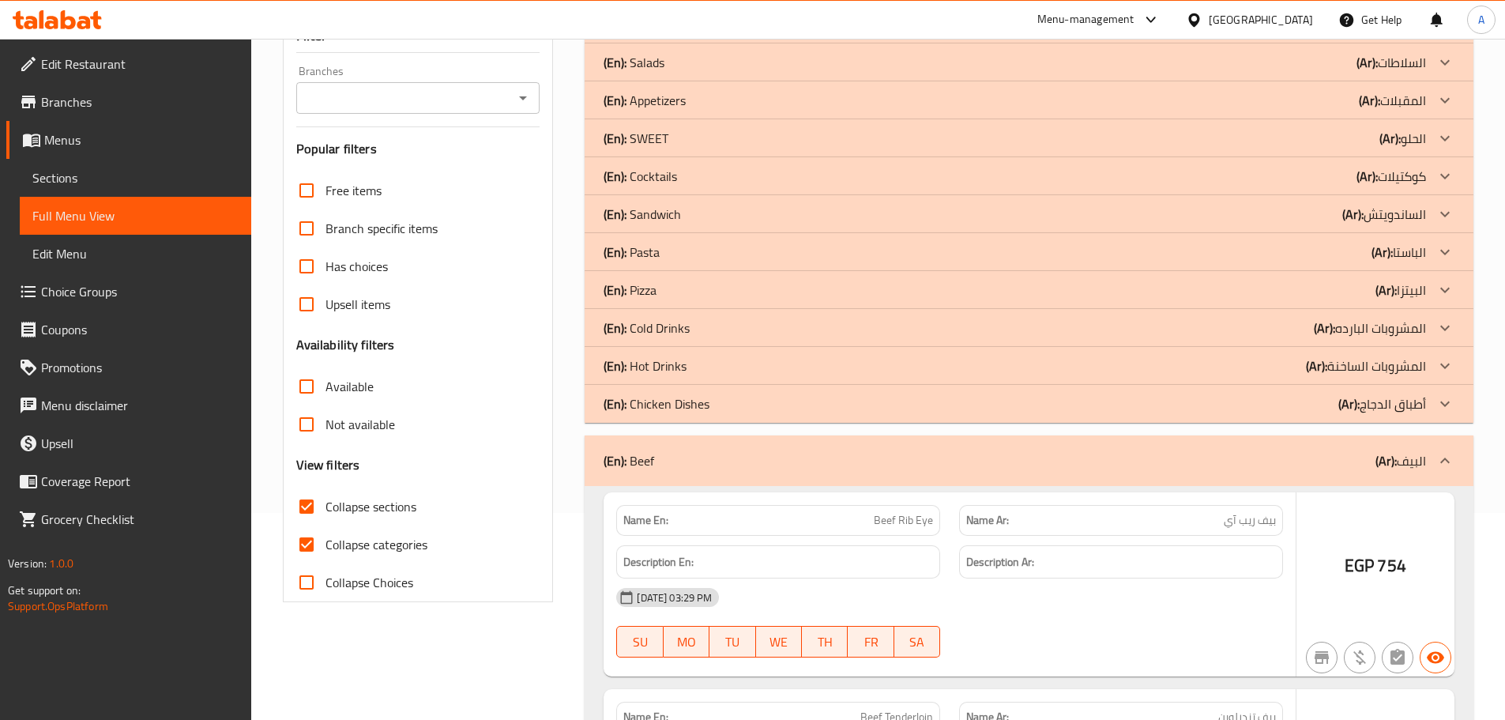
click at [672, 403] on p "(En): Chicken Dishes" at bounding box center [657, 403] width 106 height 19
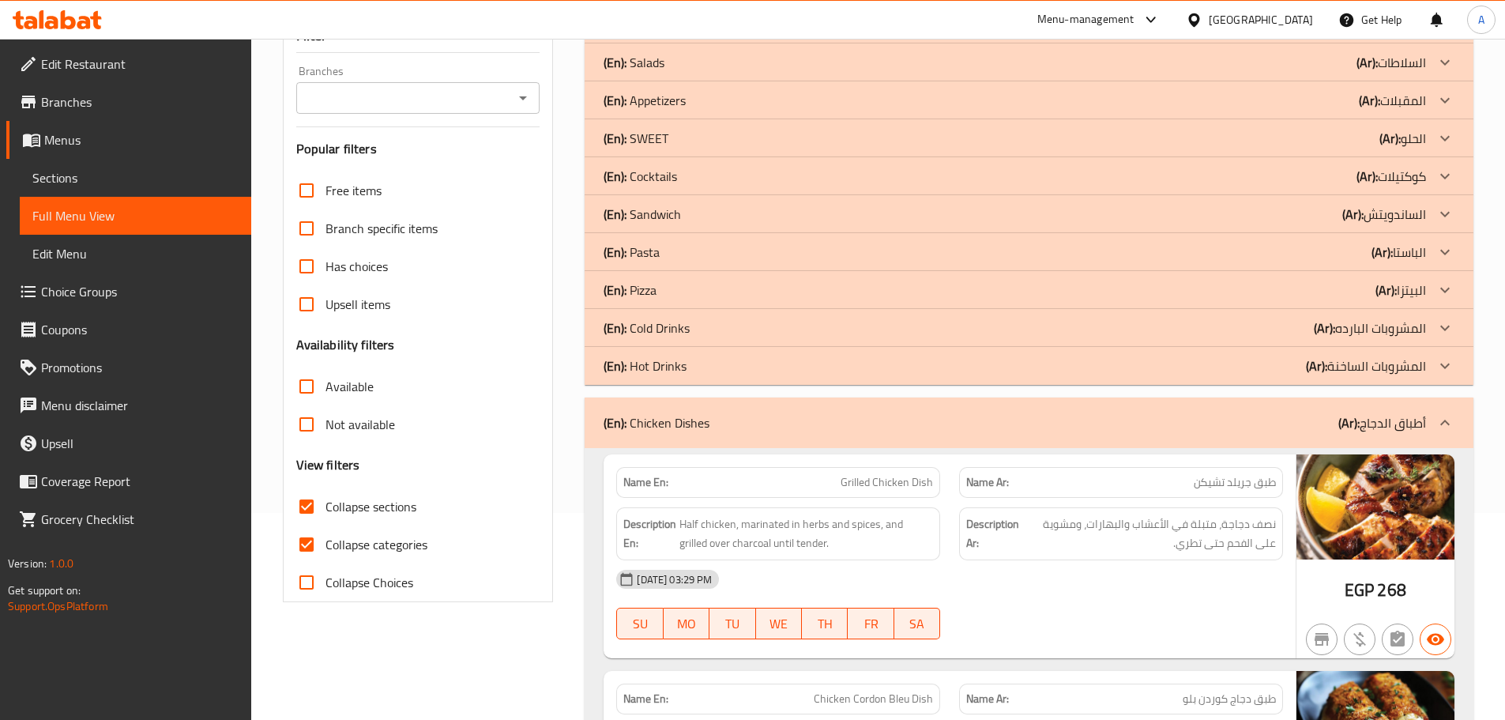
click at [689, 356] on div "(En): Hot Drinks (Ar): المشروبات الساخنة" at bounding box center [1015, 365] width 823 height 19
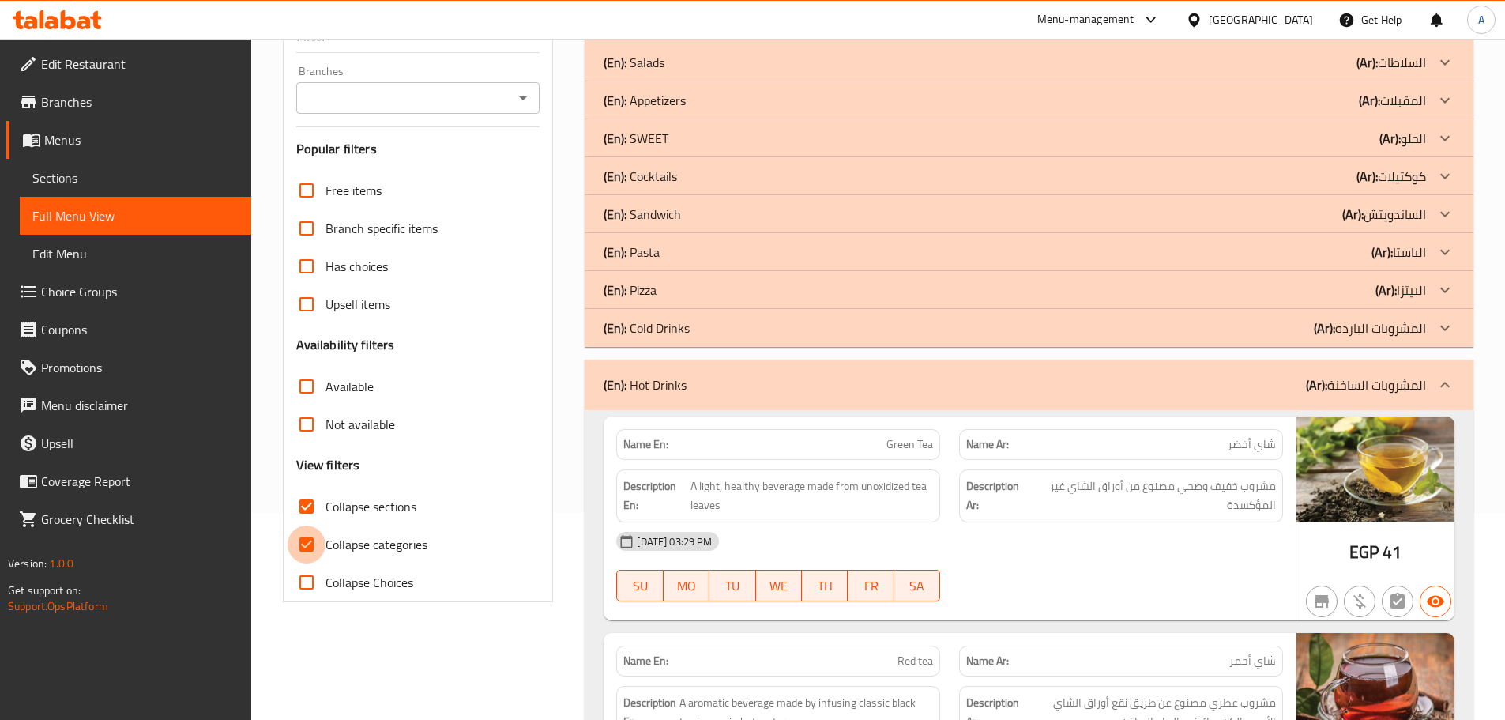
click at [315, 544] on input "Collapse categories" at bounding box center [307, 545] width 38 height 38
checkbox input "false"
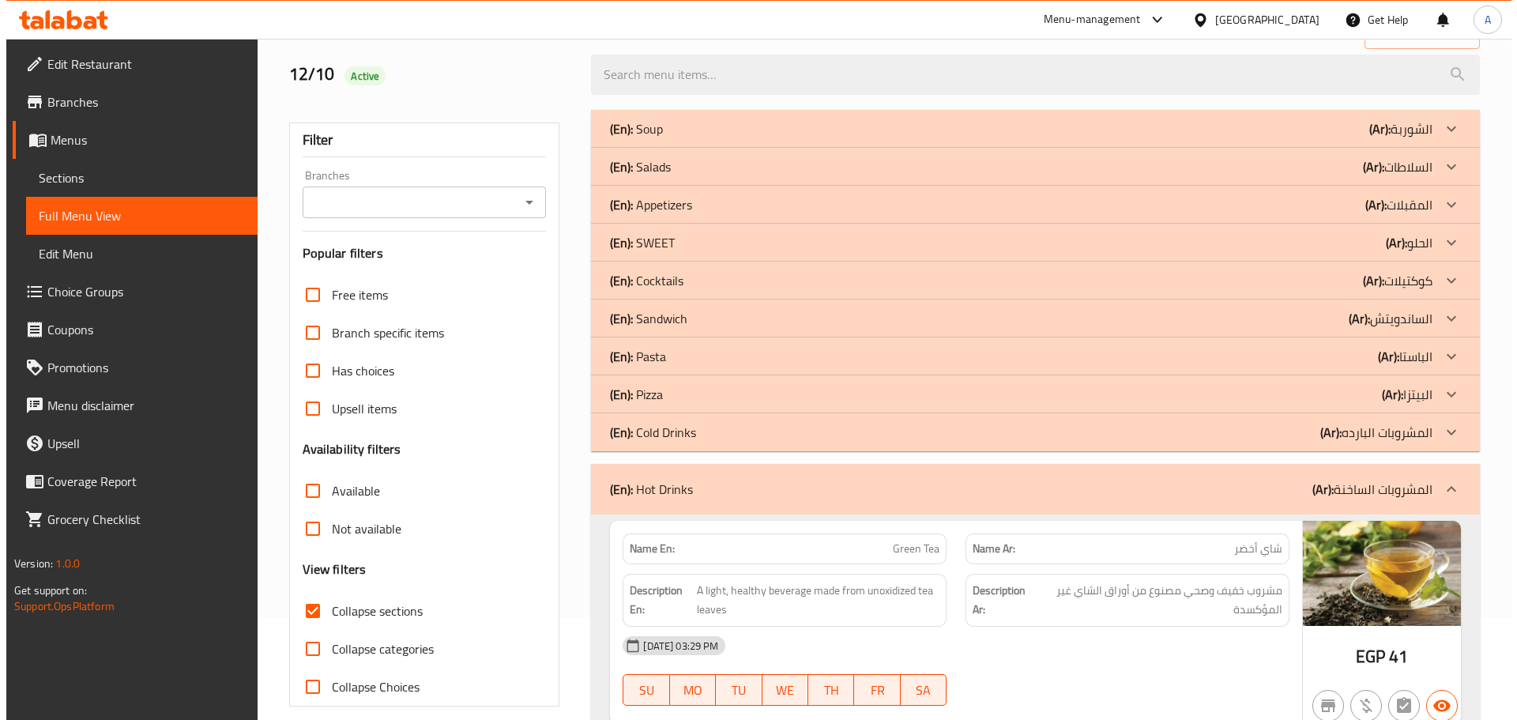
scroll to position [0, 0]
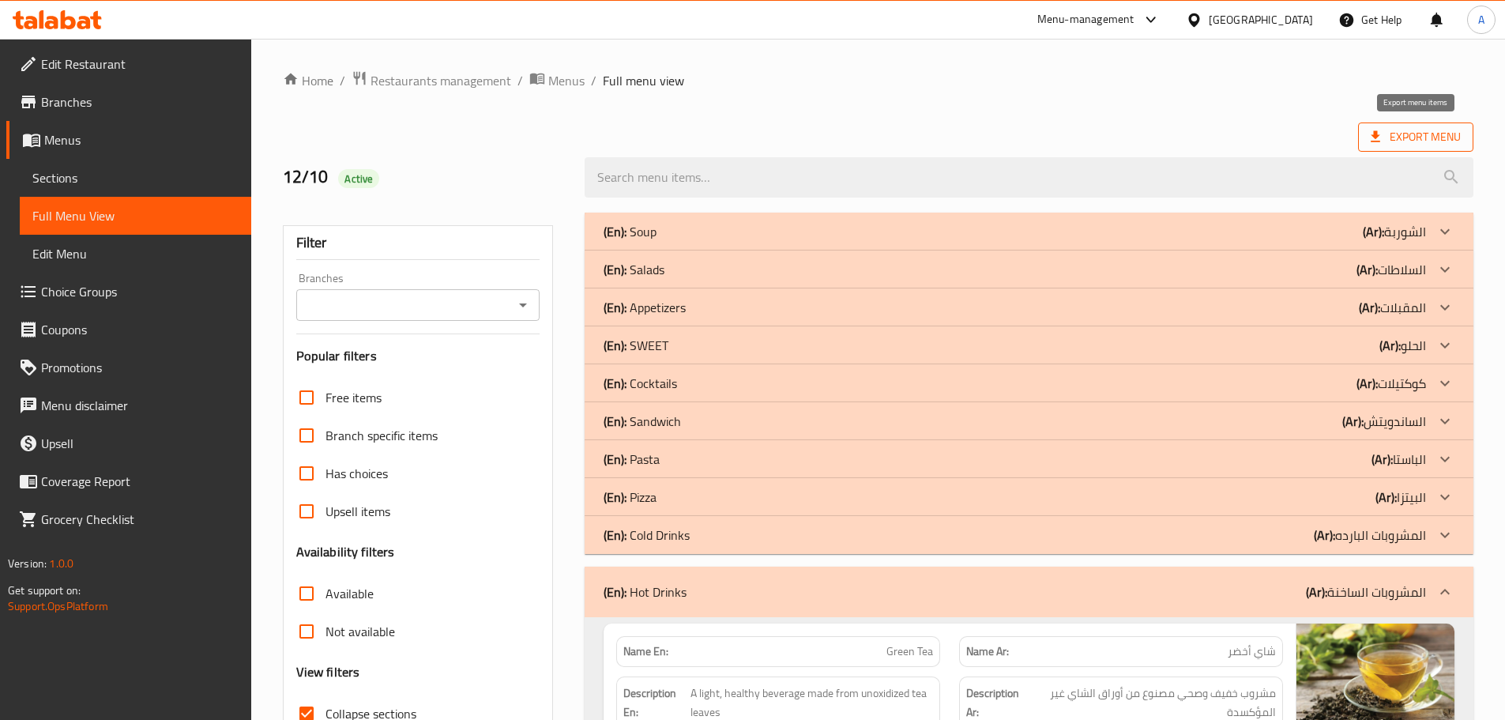
click at [1388, 130] on span "Export Menu" at bounding box center [1416, 137] width 90 height 20
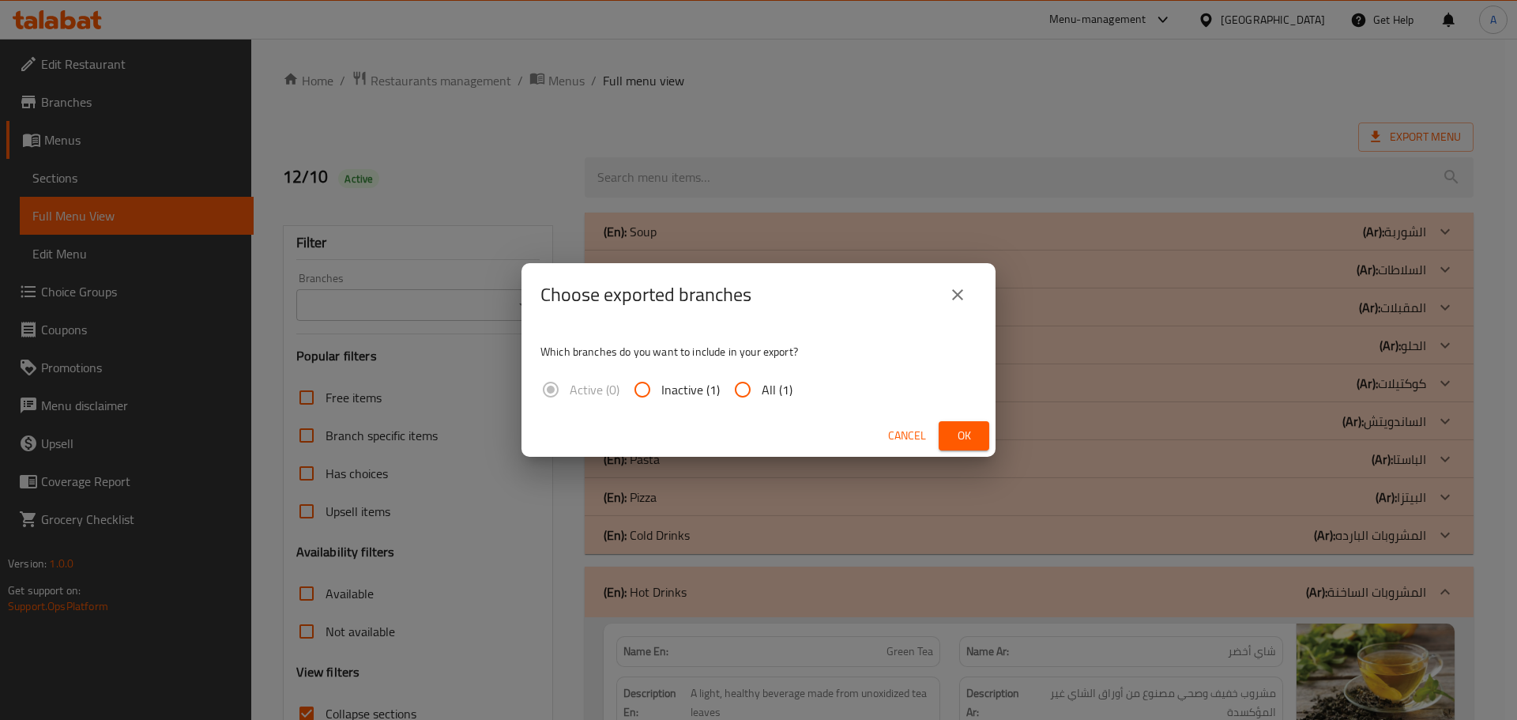
click at [786, 382] on span "All (1)" at bounding box center [777, 389] width 31 height 19
click at [762, 382] on input "All (1)" at bounding box center [743, 390] width 38 height 38
radio input "true"
click at [955, 428] on span "Ok" at bounding box center [963, 436] width 25 height 20
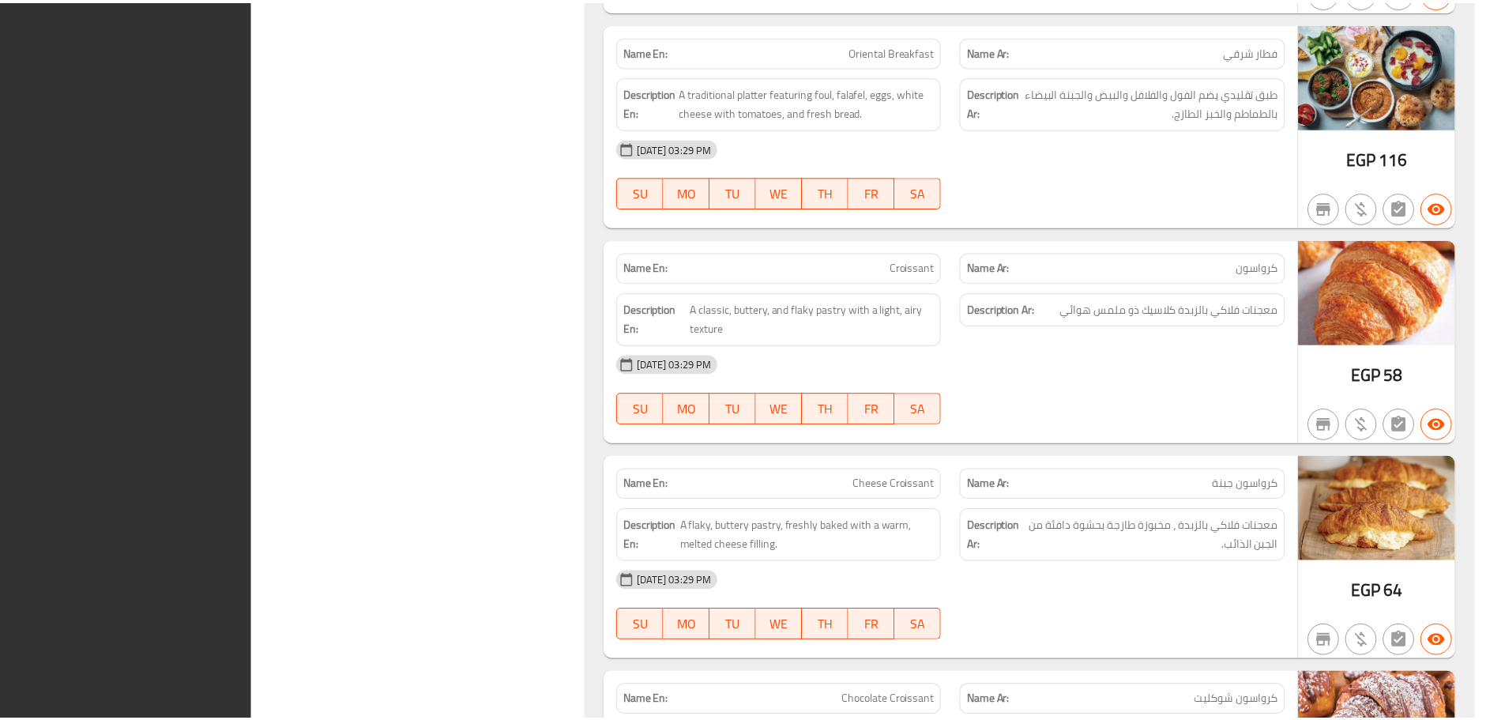
scroll to position [17809, 0]
